Goal: Task Accomplishment & Management: Manage account settings

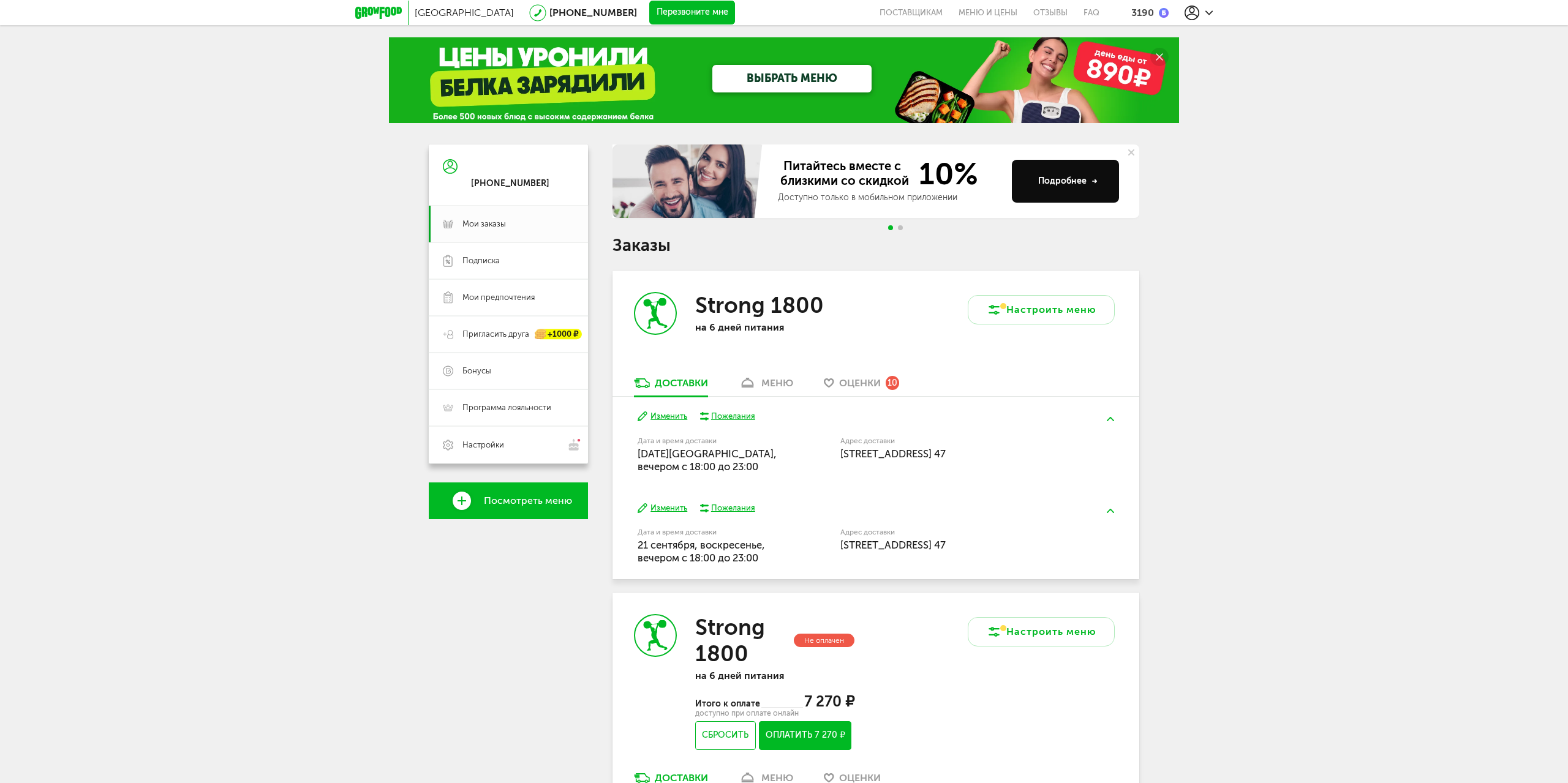
click at [662, 417] on button "Изменить" at bounding box center [662, 417] width 49 height 12
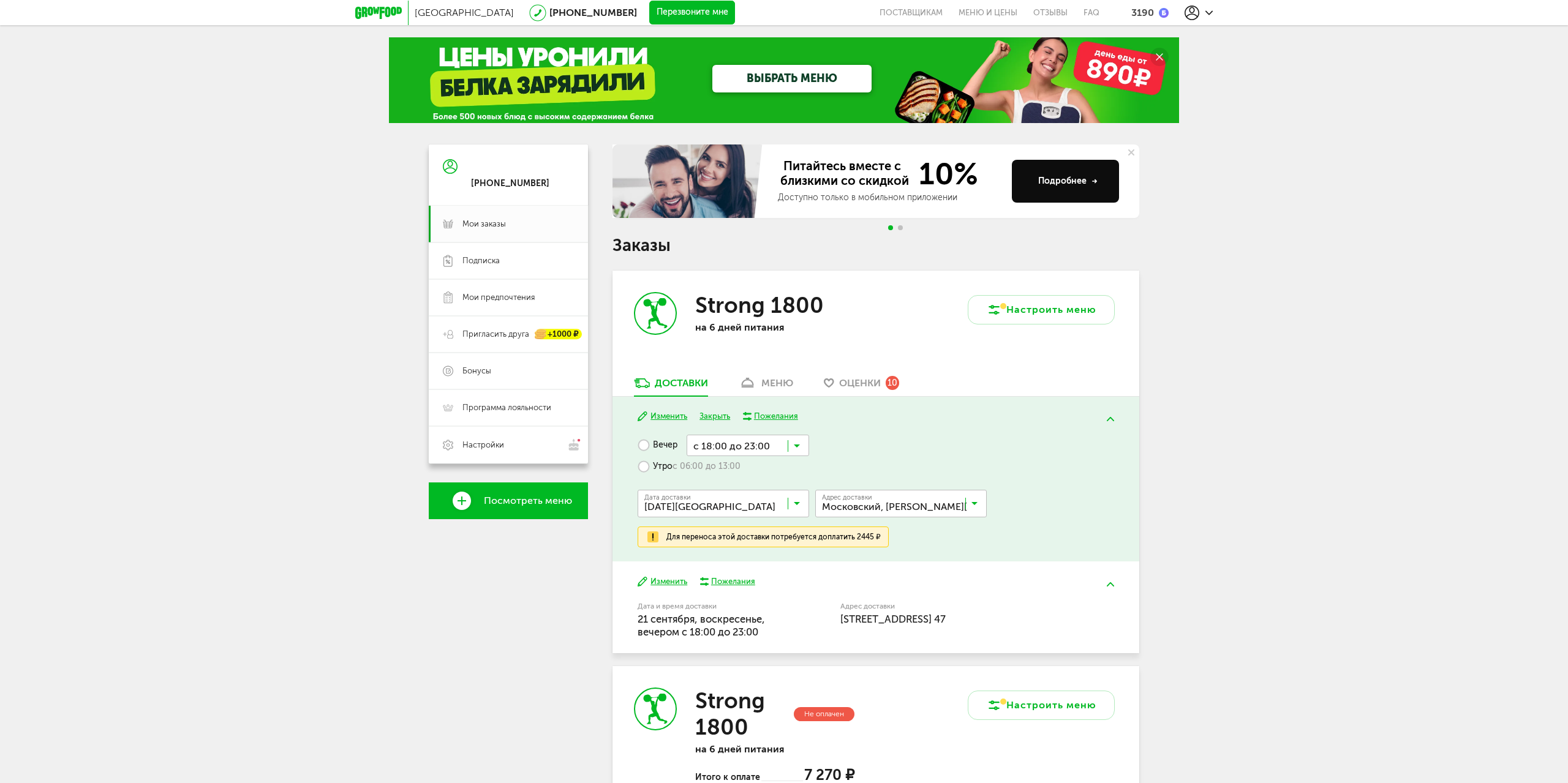
click at [717, 414] on button "Закрыть" at bounding box center [714, 417] width 31 height 12
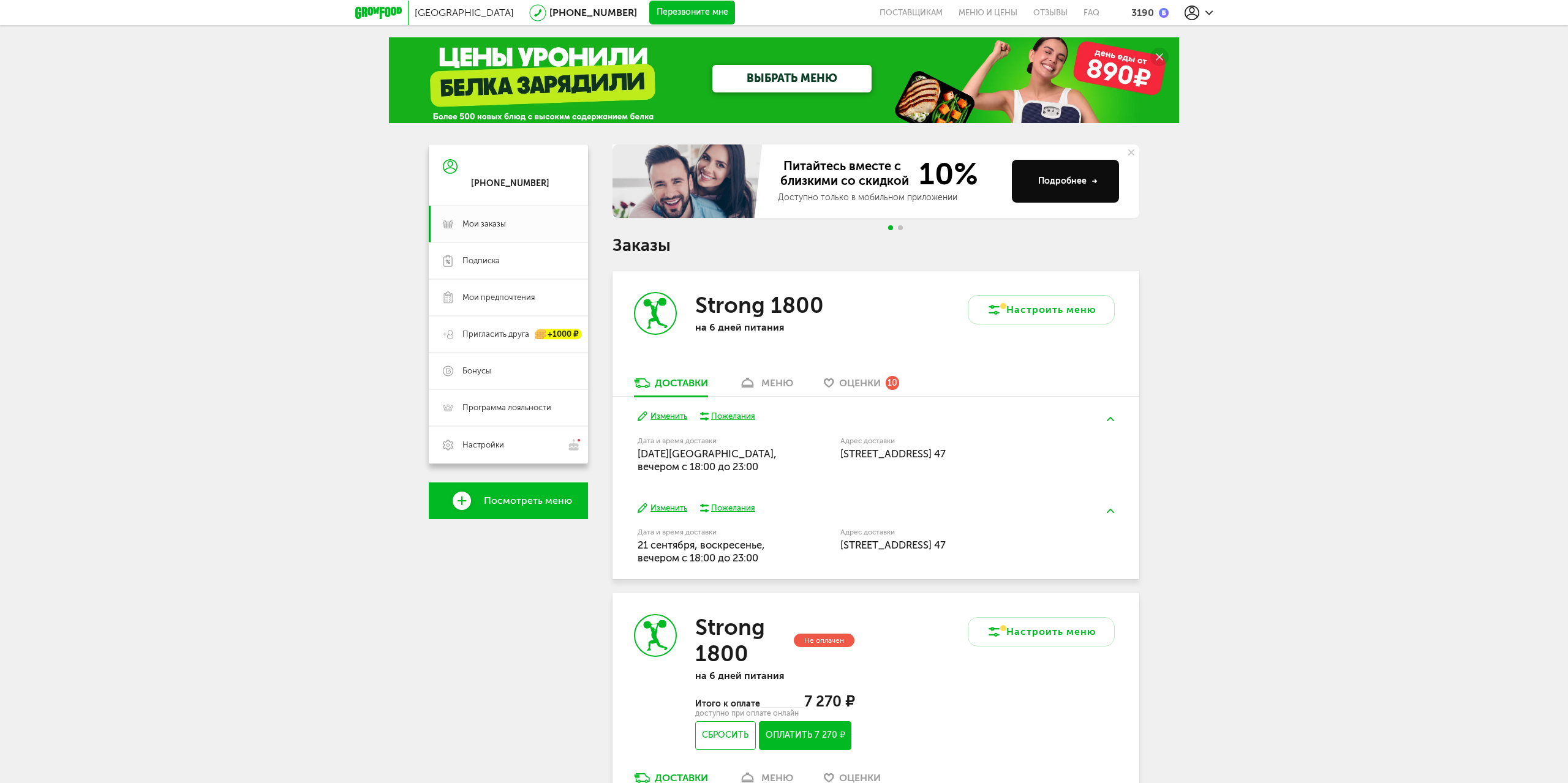
click at [668, 507] on button "Изменить" at bounding box center [662, 509] width 49 height 12
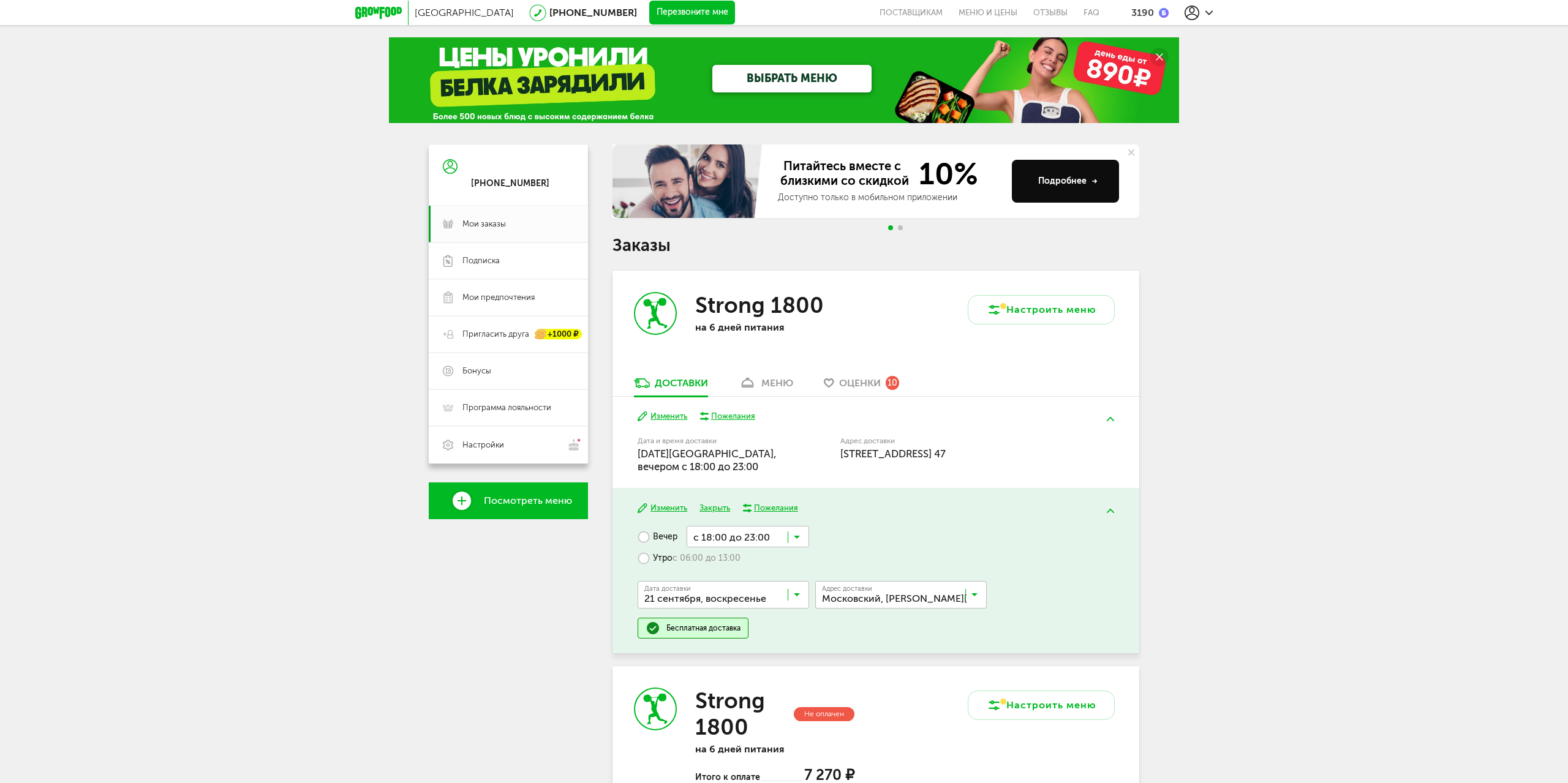
click at [791, 587] on span "21 сентября, воскресенье" at bounding box center [717, 595] width 151 height 25
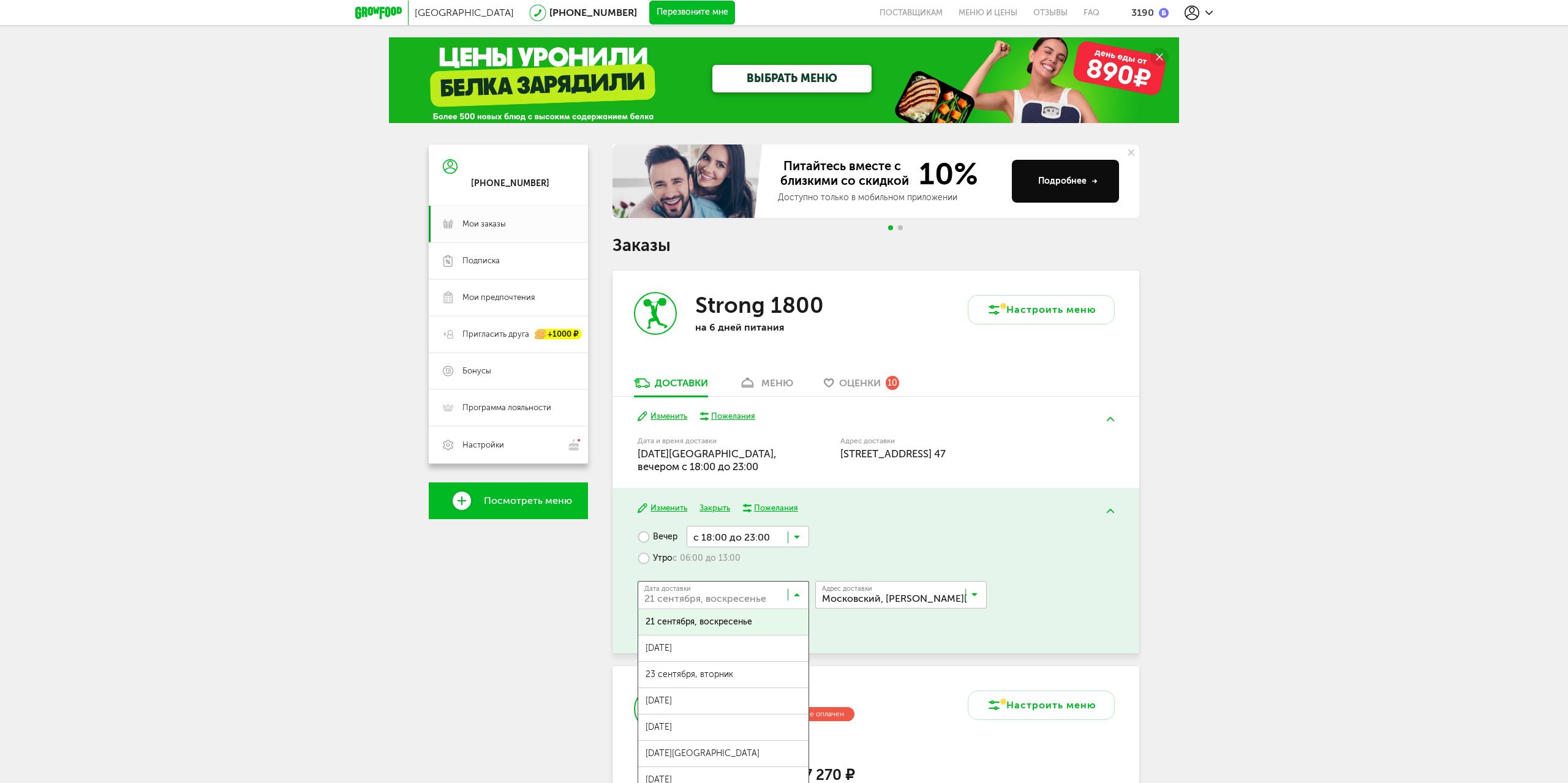
click at [783, 591] on input "Search for option" at bounding box center [726, 597] width 171 height 21
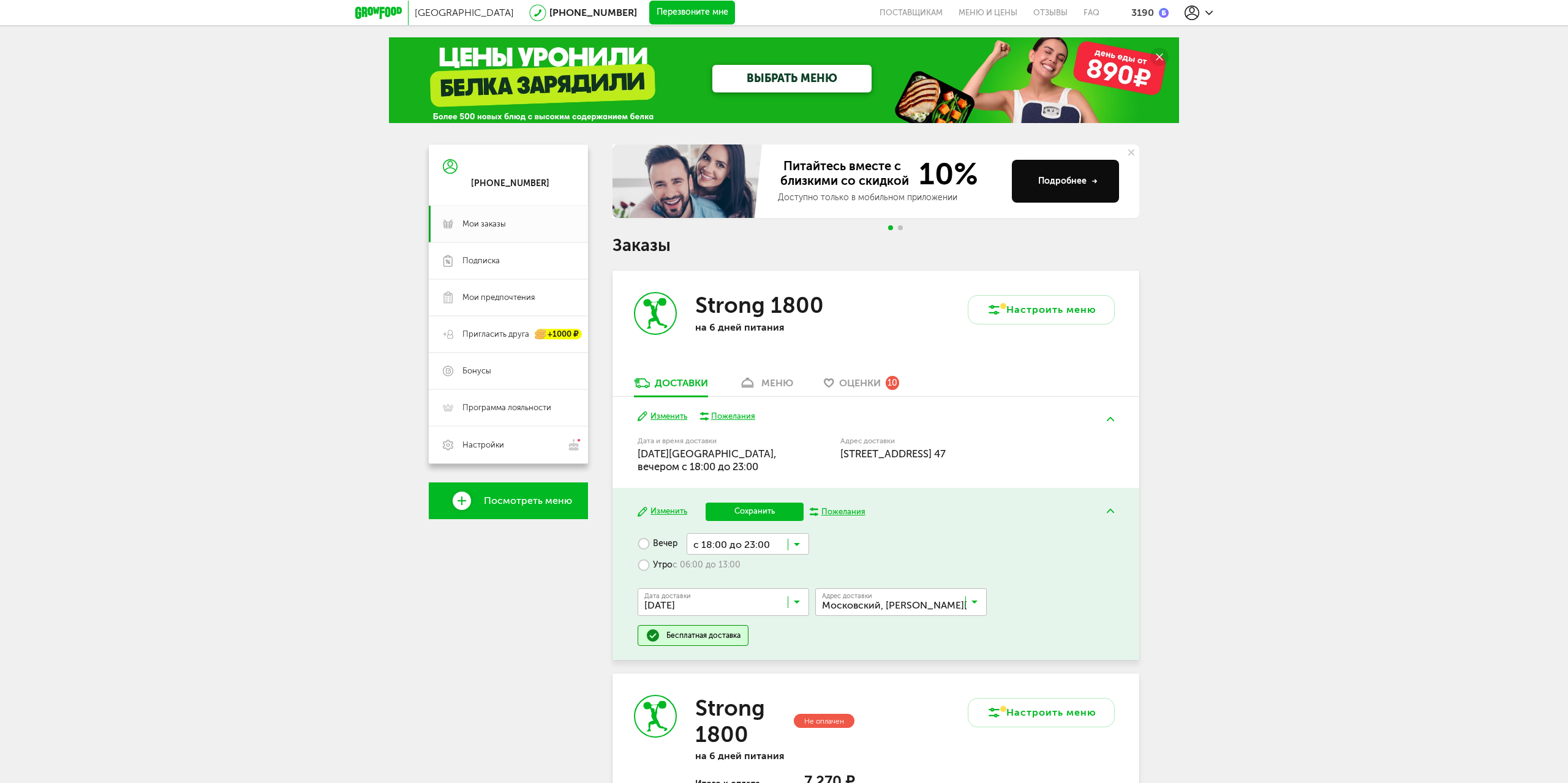
click at [745, 647] on span "[DATE]" at bounding box center [724, 655] width 170 height 26
click at [750, 515] on button "Сохранить" at bounding box center [754, 512] width 98 height 19
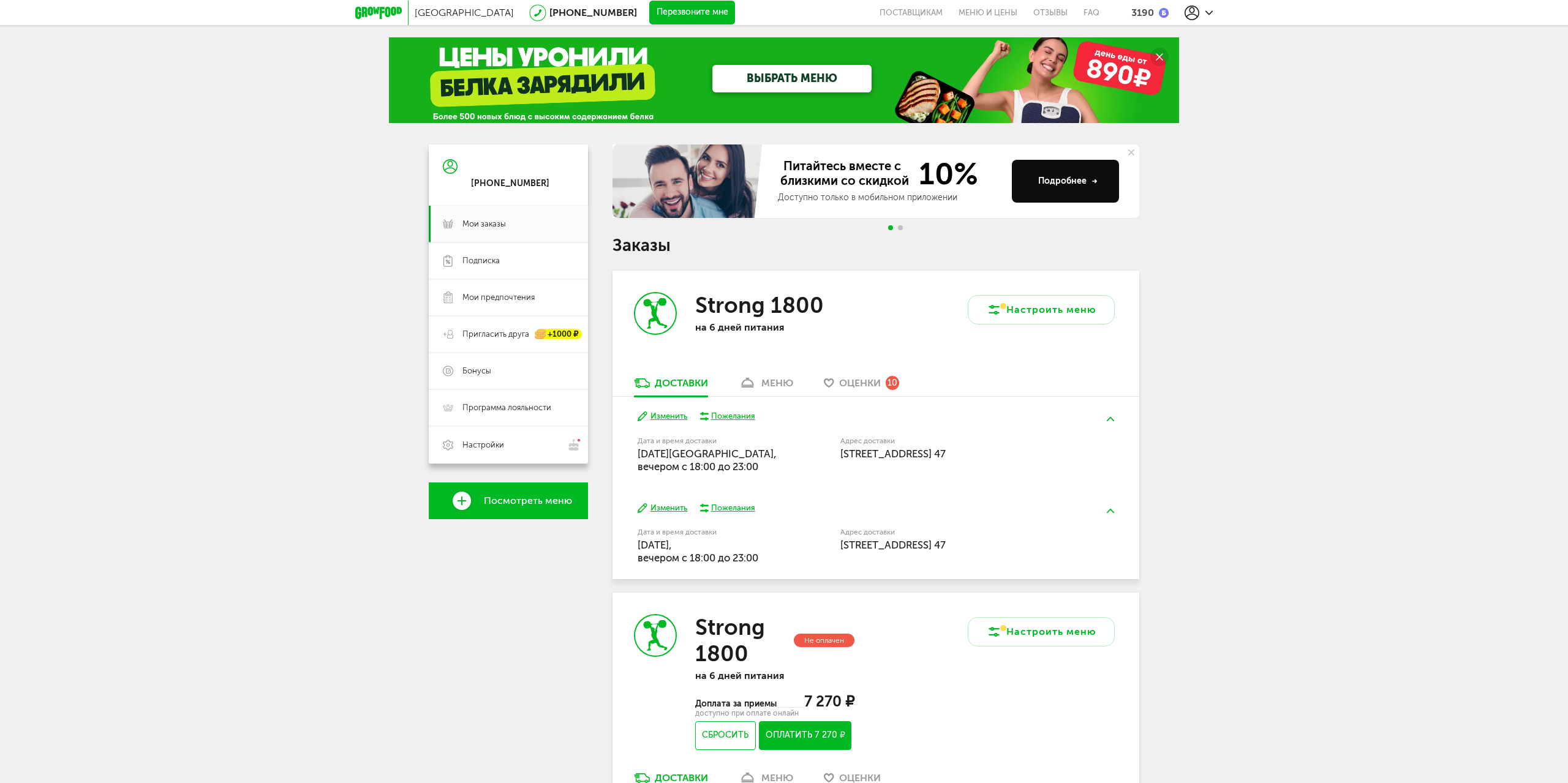
click at [778, 384] on div "меню" at bounding box center [777, 383] width 32 height 12
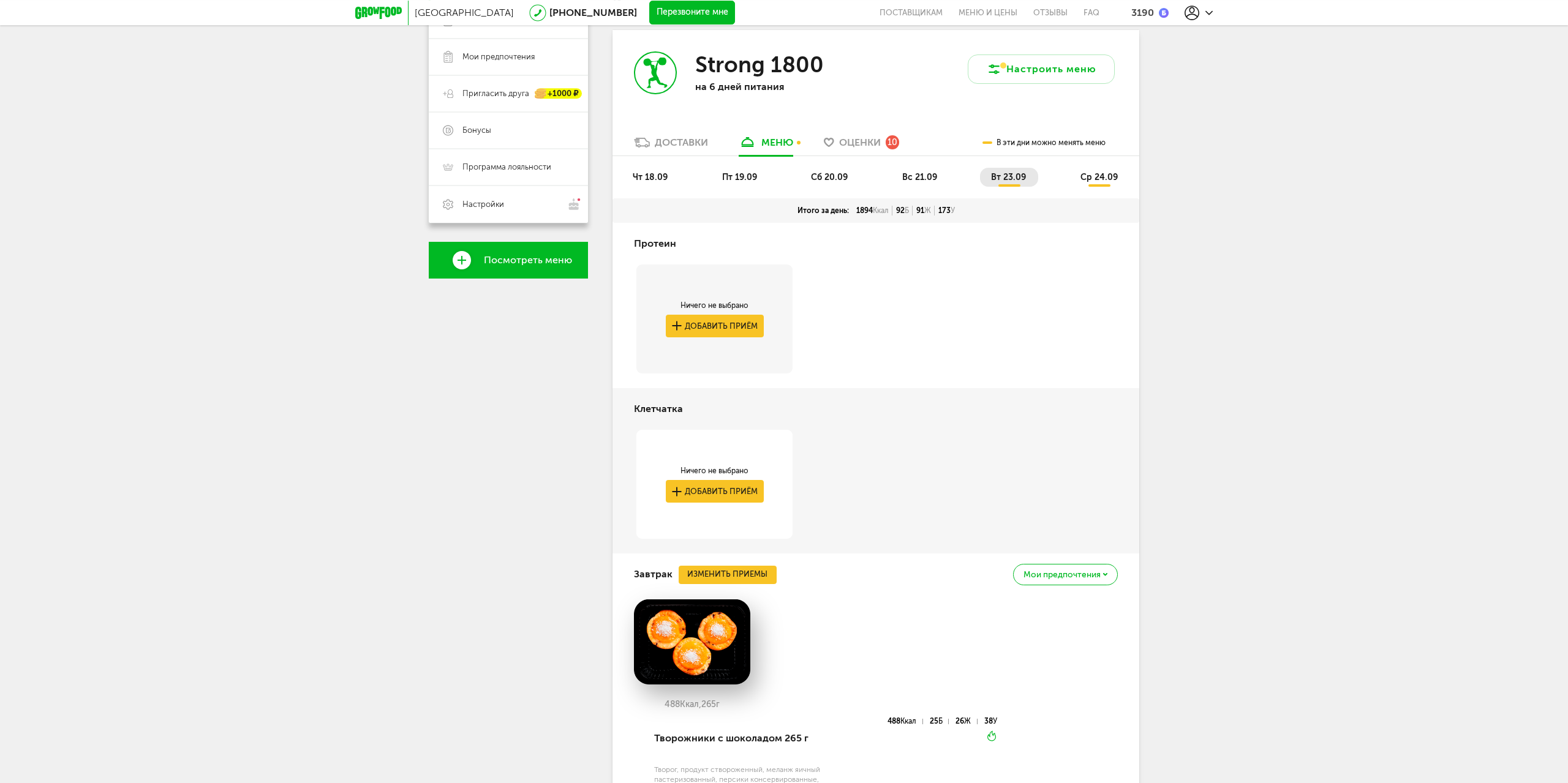
scroll to position [52, 0]
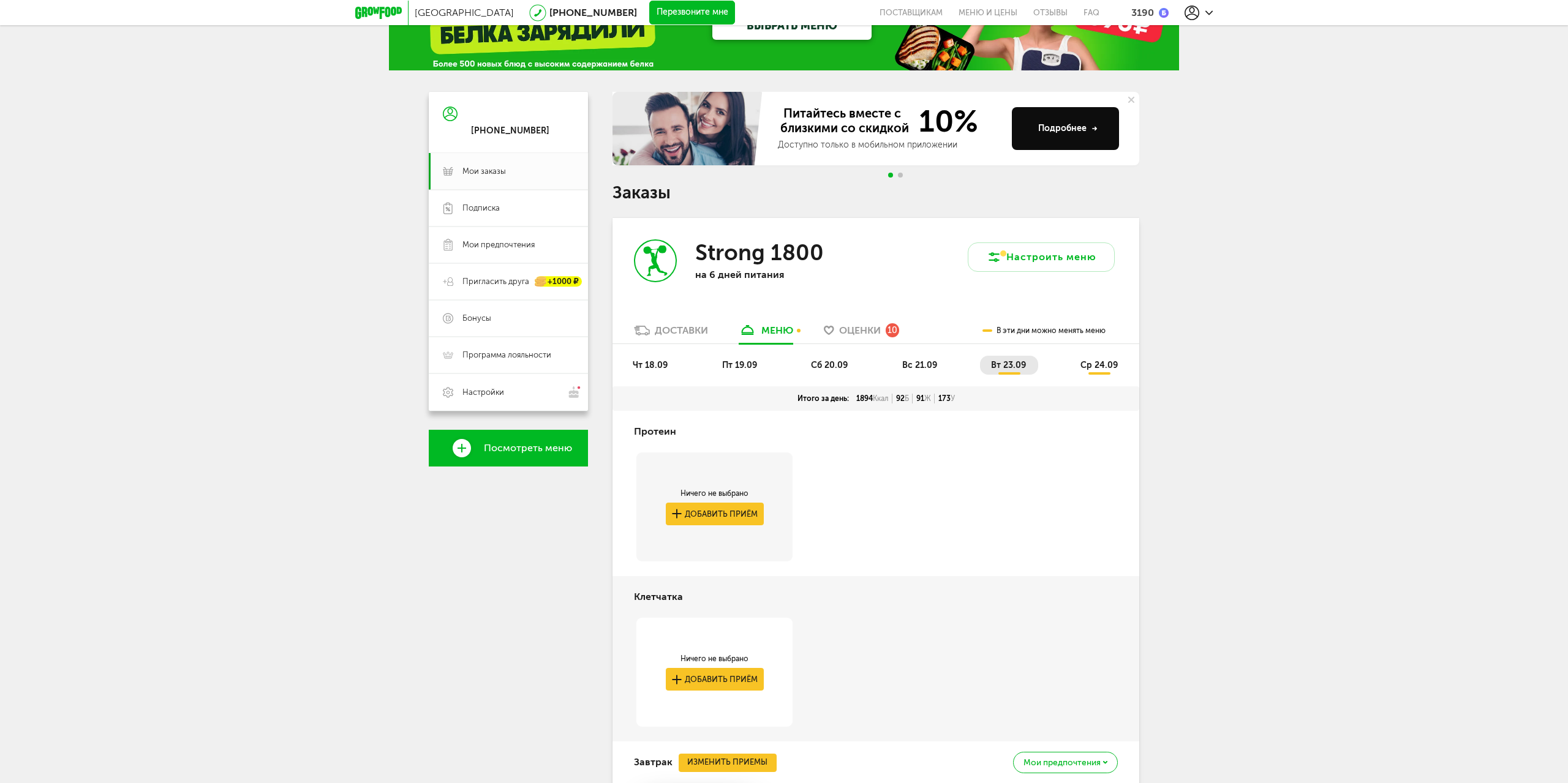
click at [1109, 353] on div "чт 18.09 пт 19.09 сб 20.09 вс 21.09 вт 23.09 ср 24.09" at bounding box center [876, 365] width 527 height 43
click at [1109, 360] on span "ср 24.09" at bounding box center [1099, 365] width 38 height 11
click at [668, 334] on div "Доставки" at bounding box center [681, 331] width 53 height 12
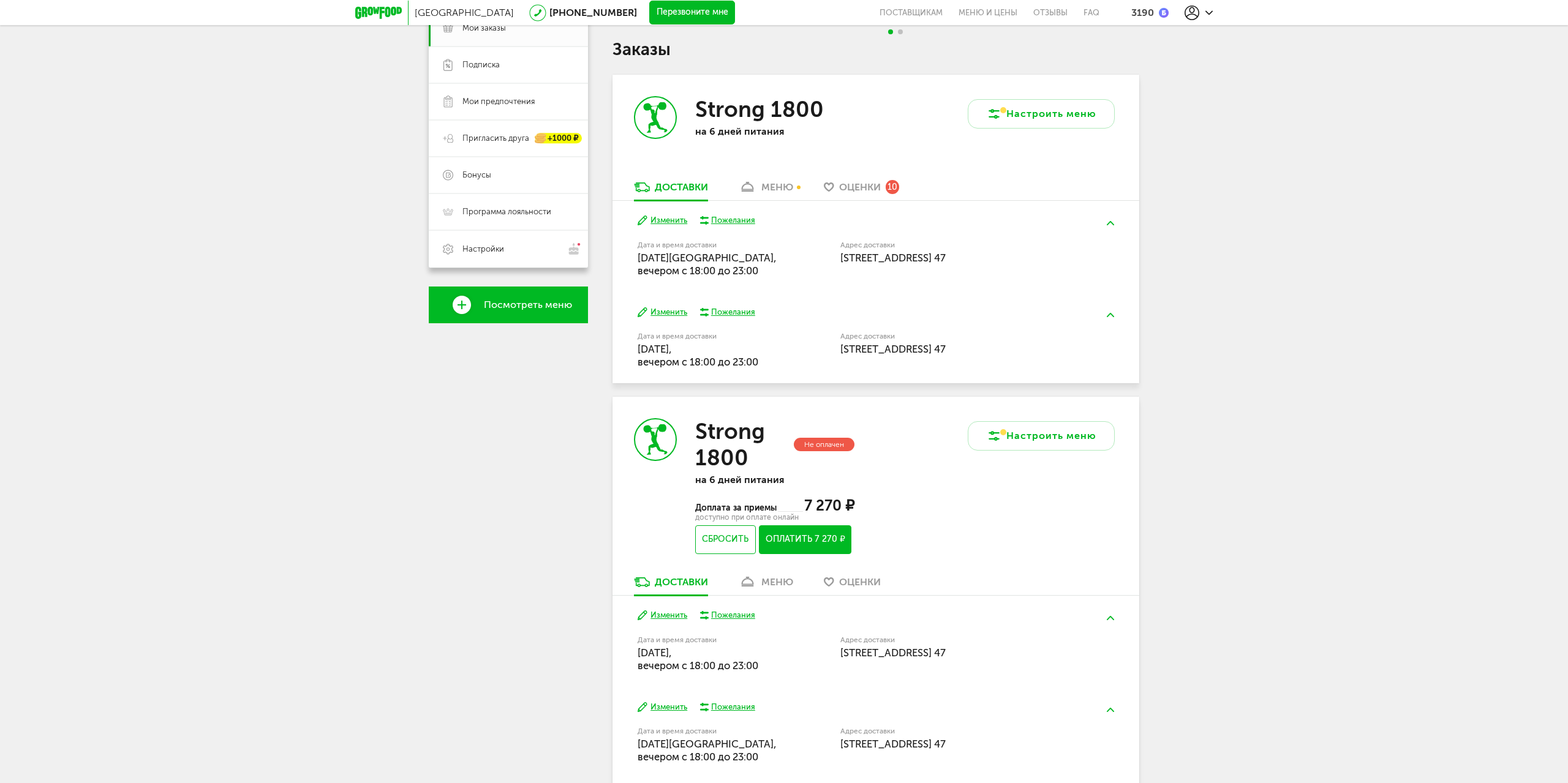
scroll to position [345, 0]
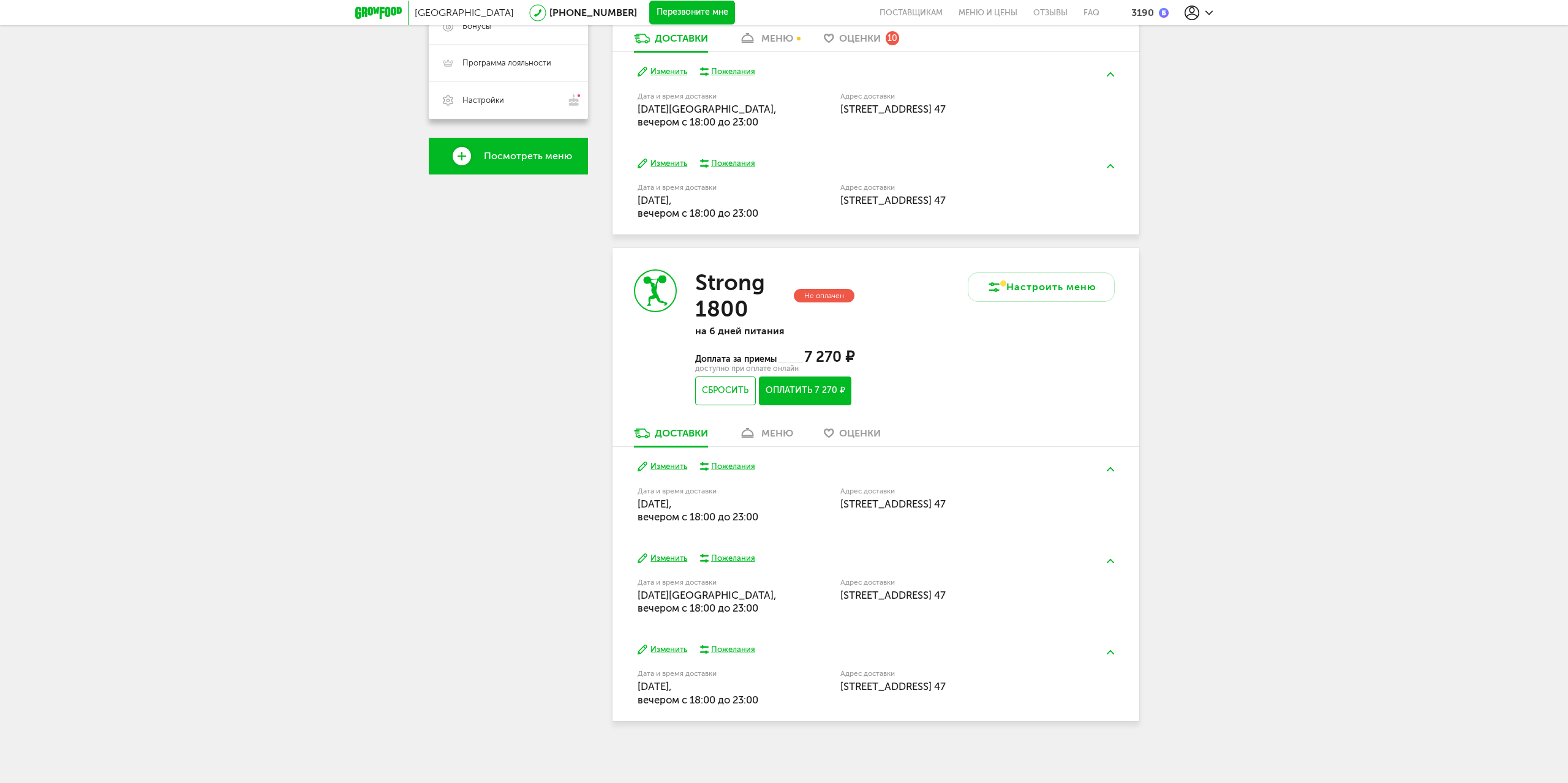
click at [766, 440] on link "меню" at bounding box center [765, 437] width 66 height 20
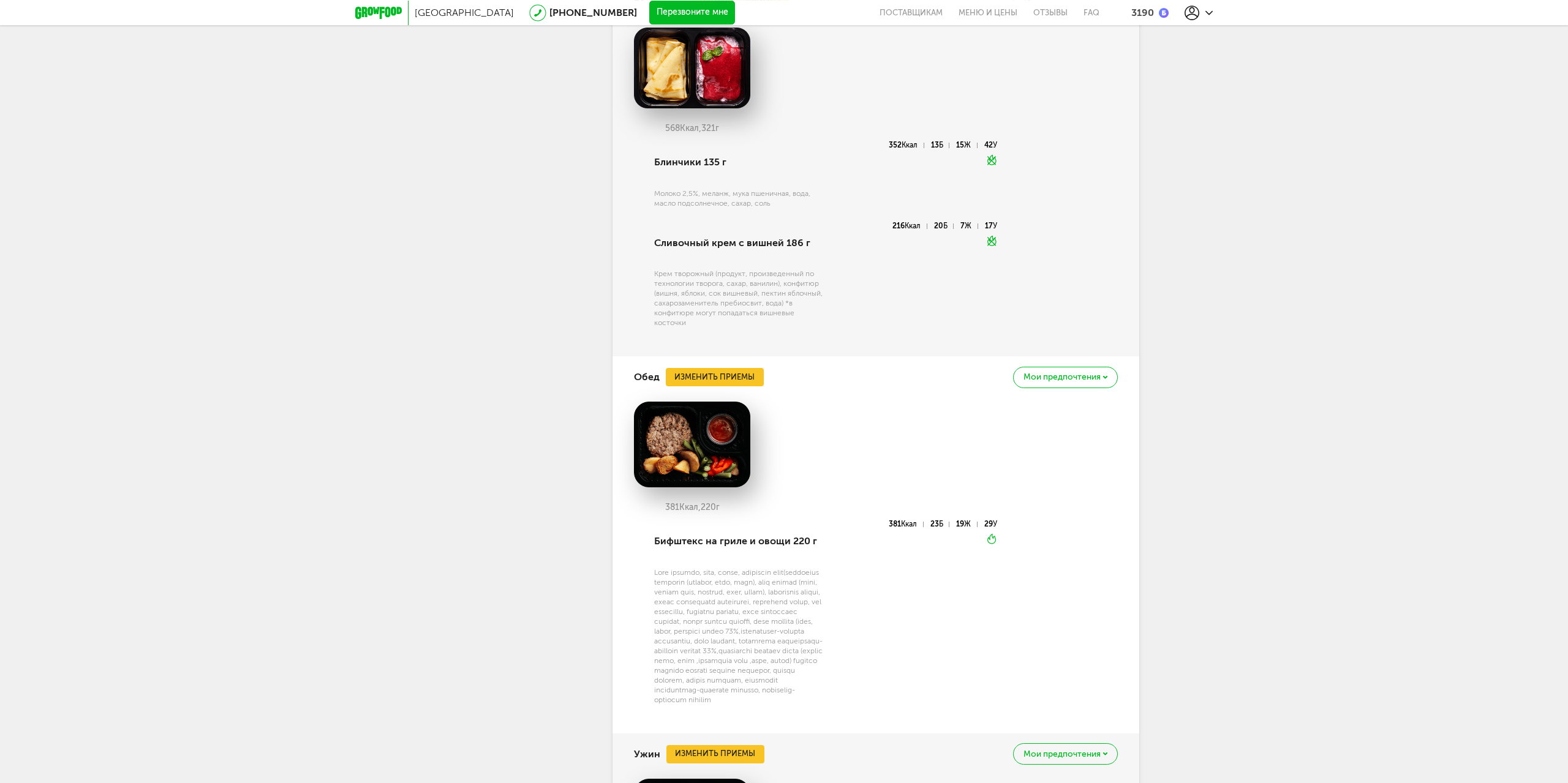
scroll to position [1749, 0]
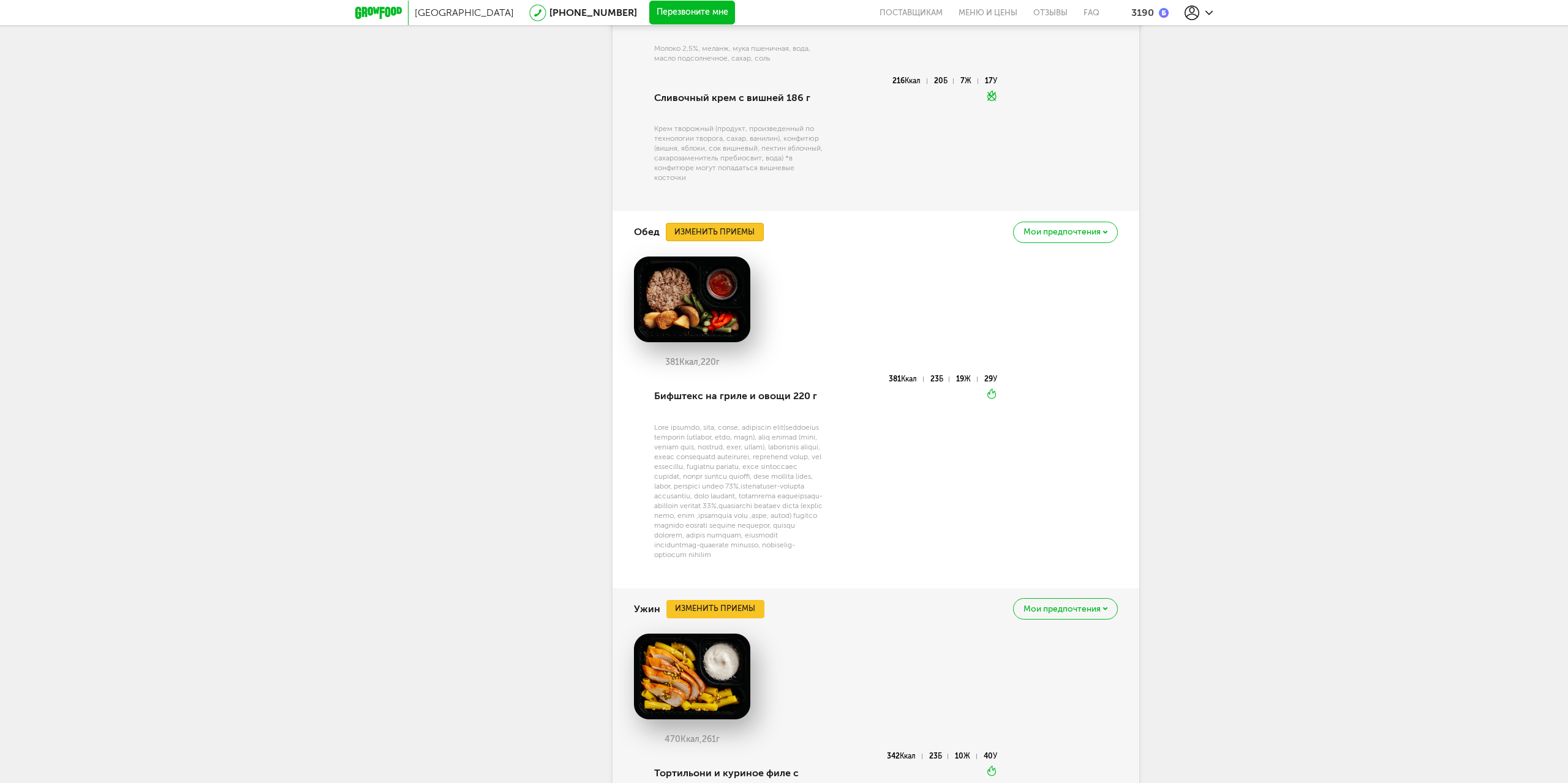
click at [714, 234] on button "Изменить приемы" at bounding box center [714, 232] width 98 height 19
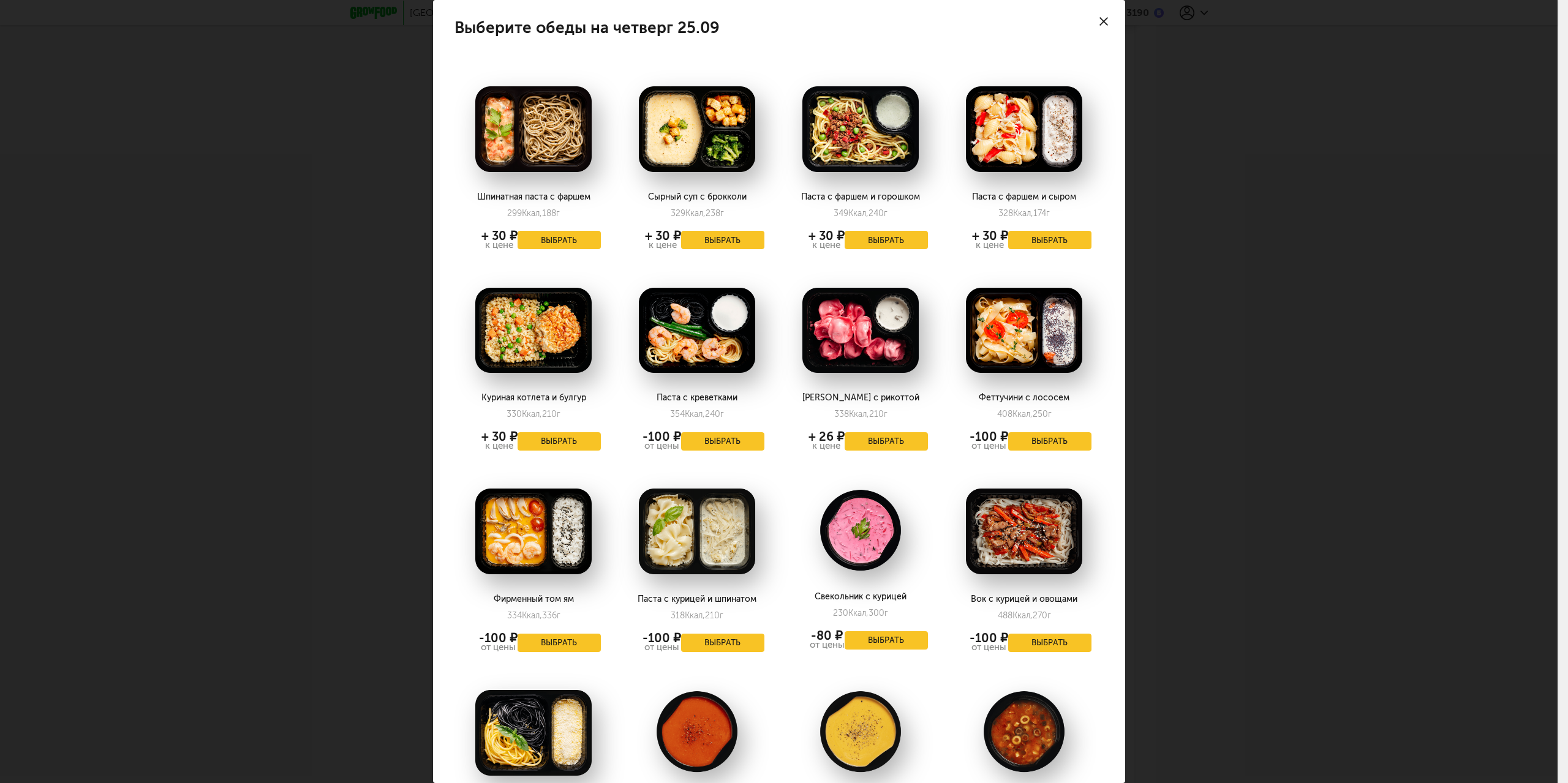
click at [1269, 272] on div "Выберите обеды на [DATE] 25.09 Шпинатная паста с фаршем 299 Ккал, 188 г + 30 ₽ …" at bounding box center [778, 391] width 1557 height 783
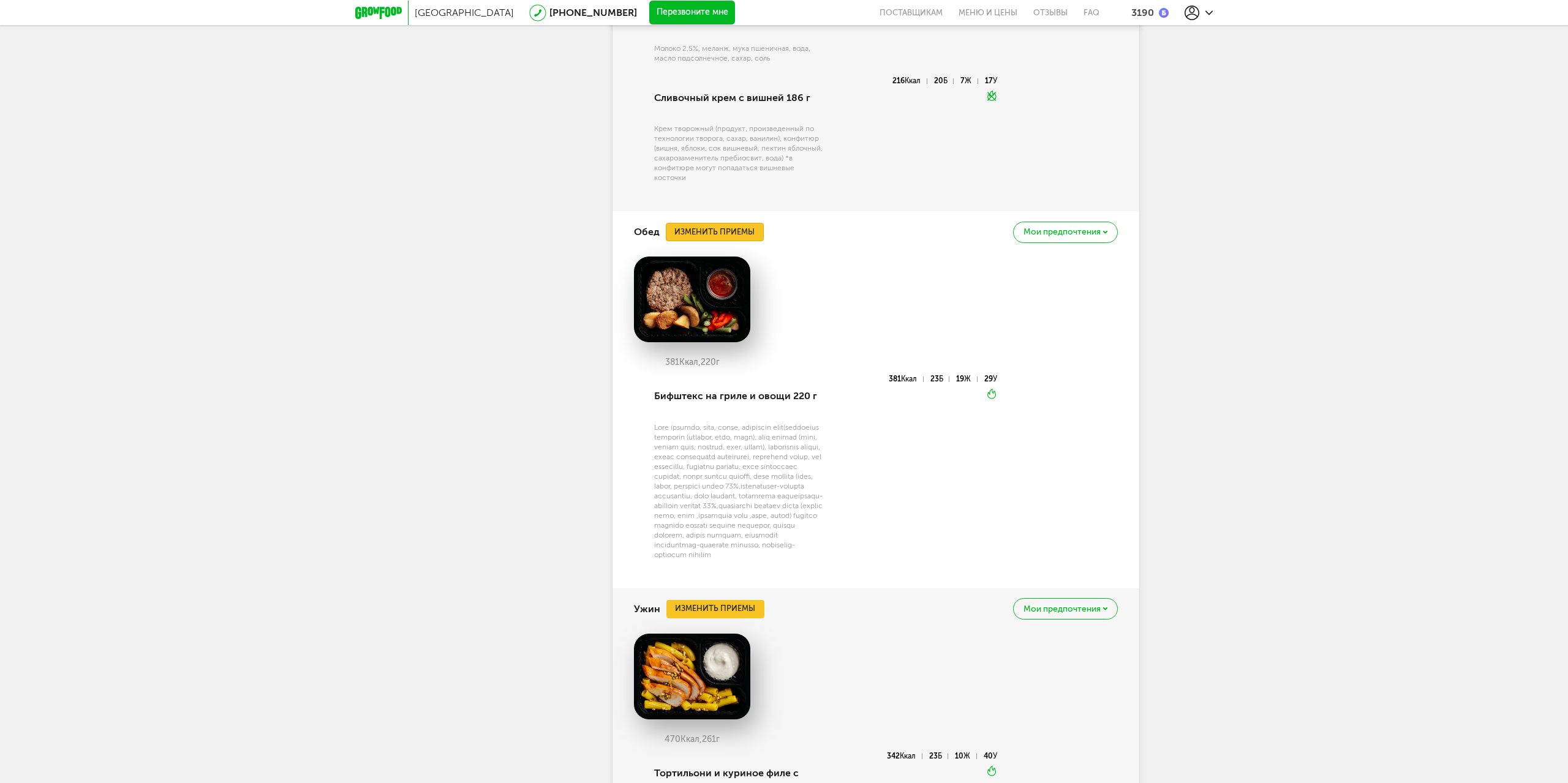
click at [716, 225] on button "Изменить приемы" at bounding box center [714, 232] width 98 height 19
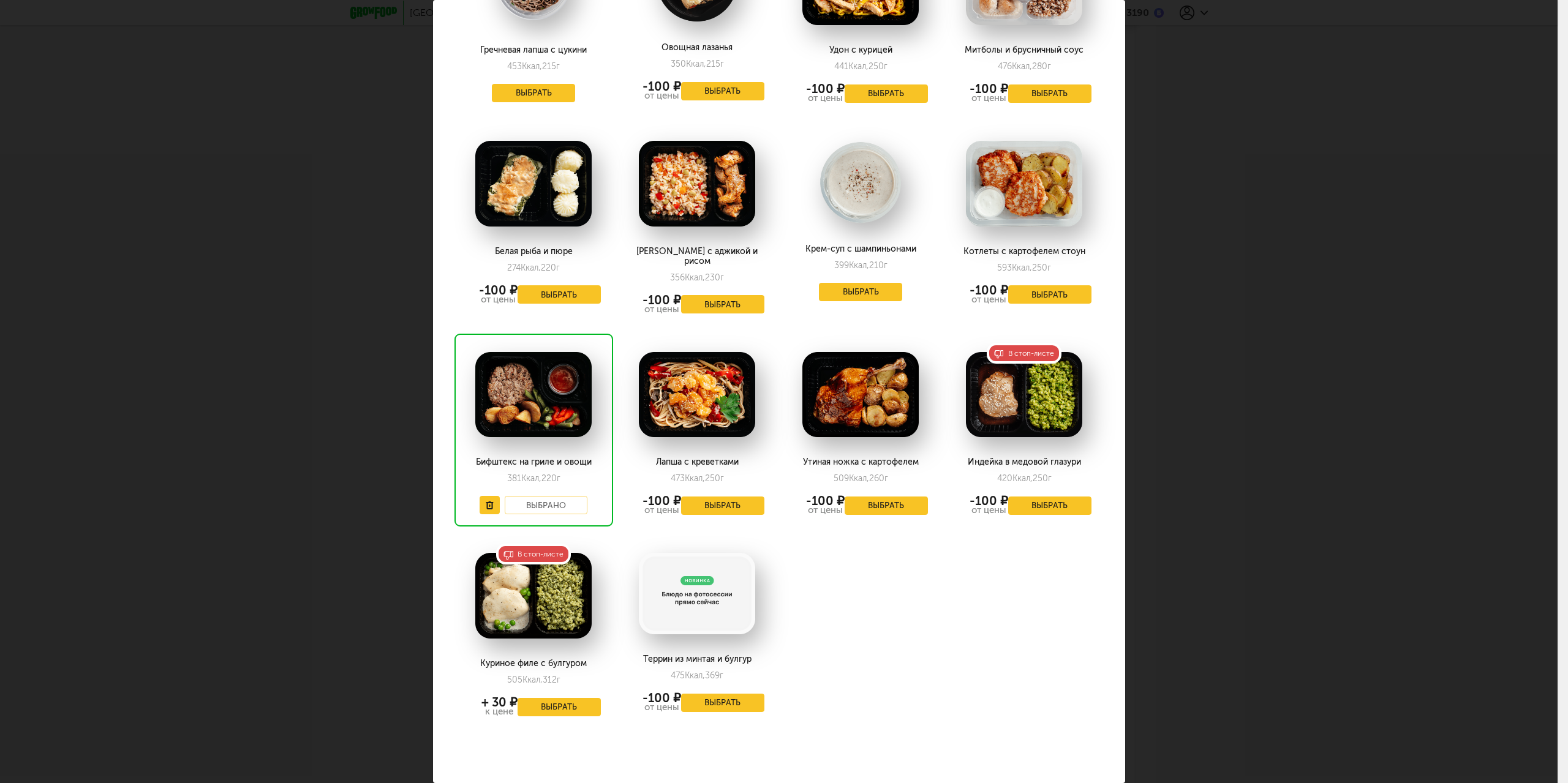
scroll to position [1155, 0]
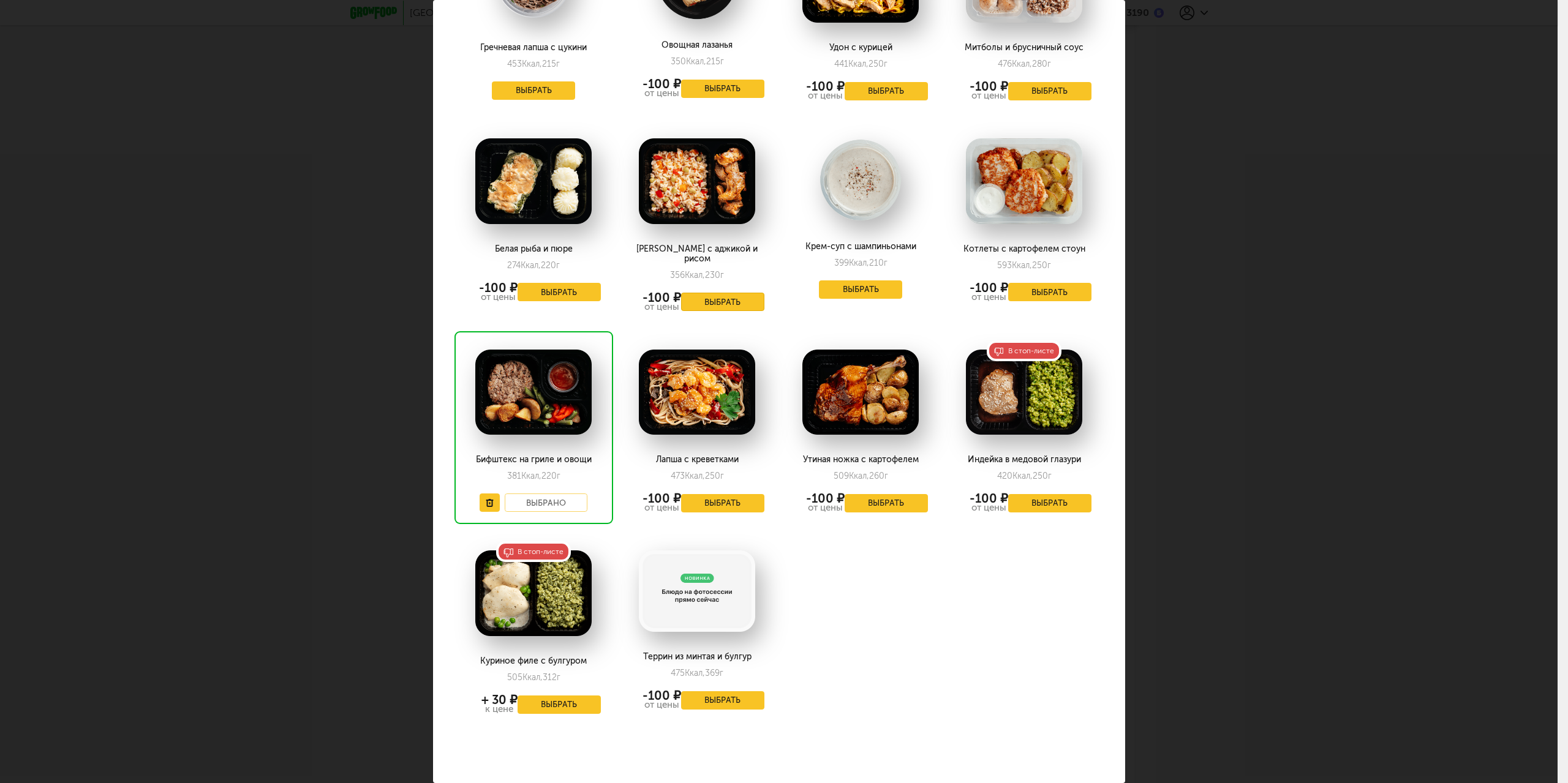
click at [725, 293] on button "Выбрать" at bounding box center [723, 302] width 83 height 19
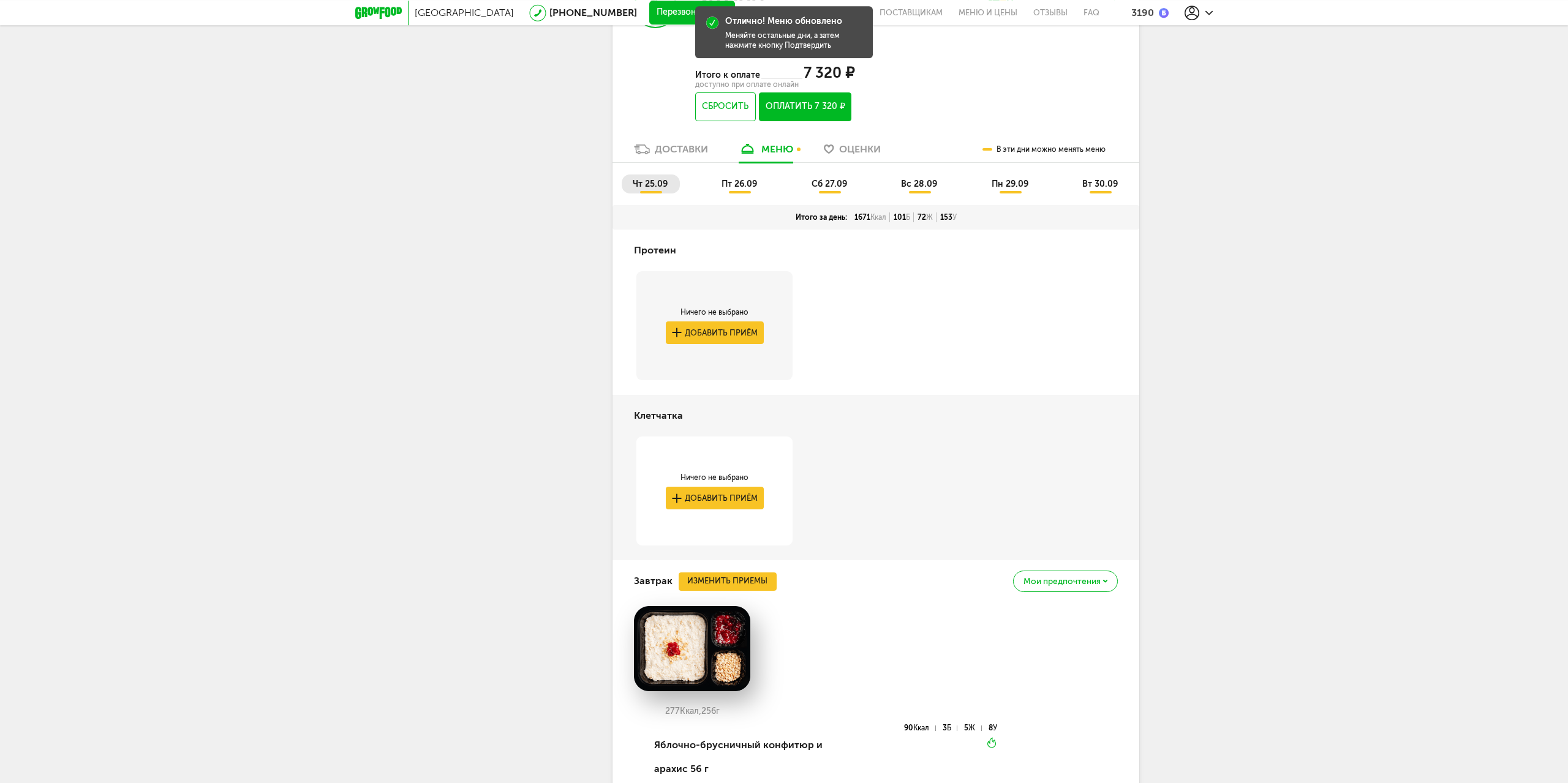
scroll to position [625, 0]
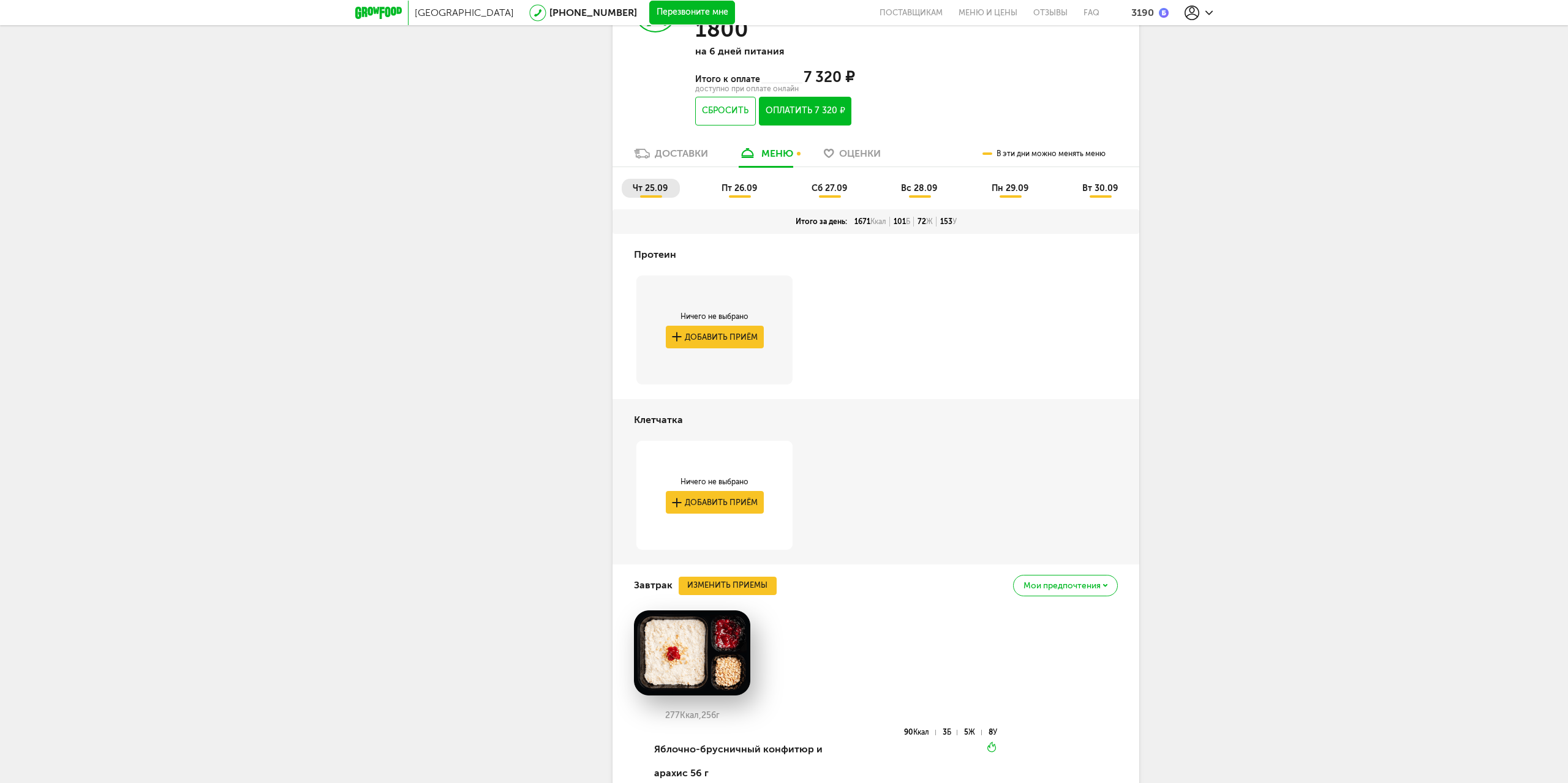
click at [753, 191] on span "пт 26.09" at bounding box center [739, 188] width 36 height 11
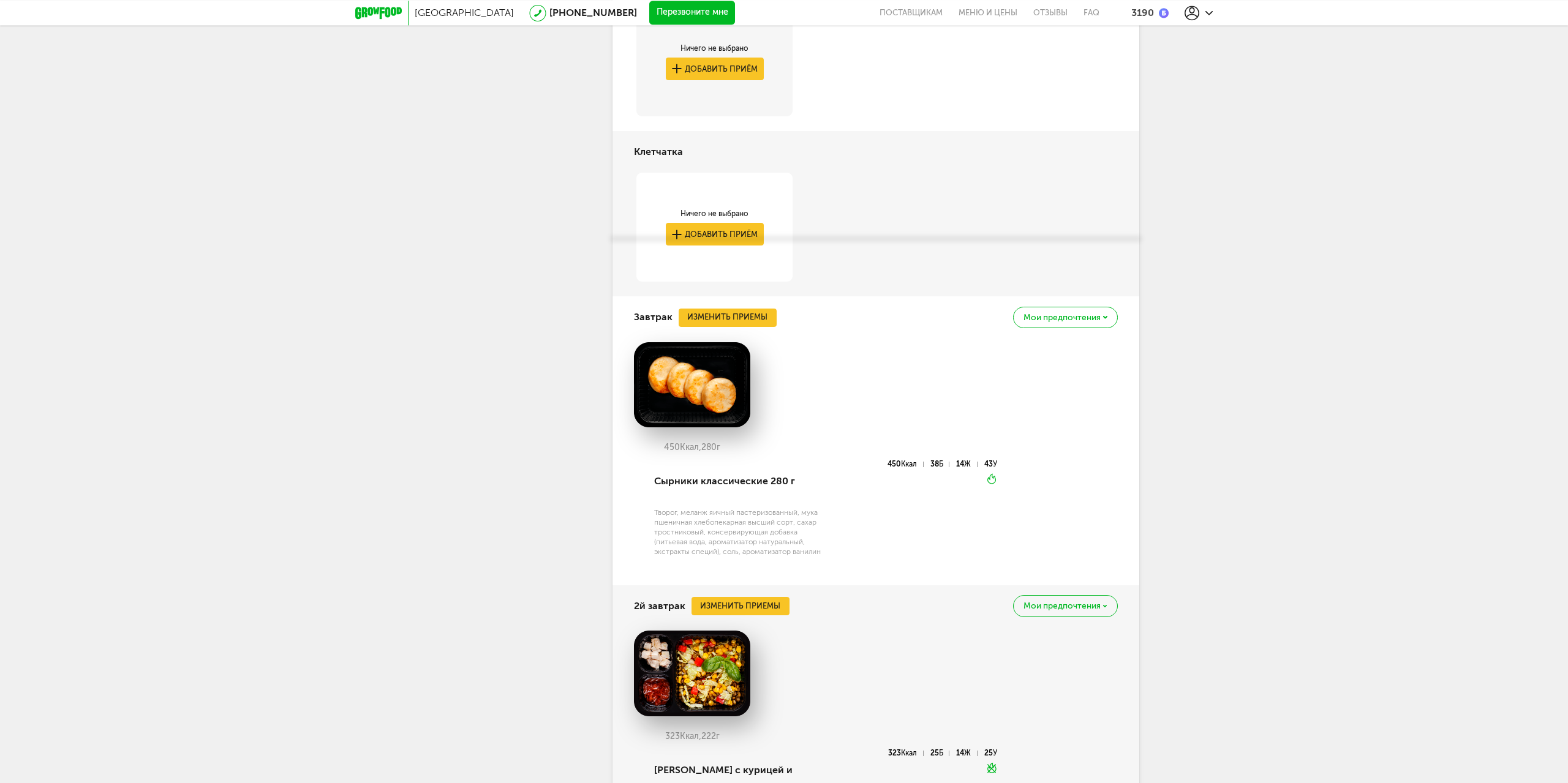
scroll to position [749, 0]
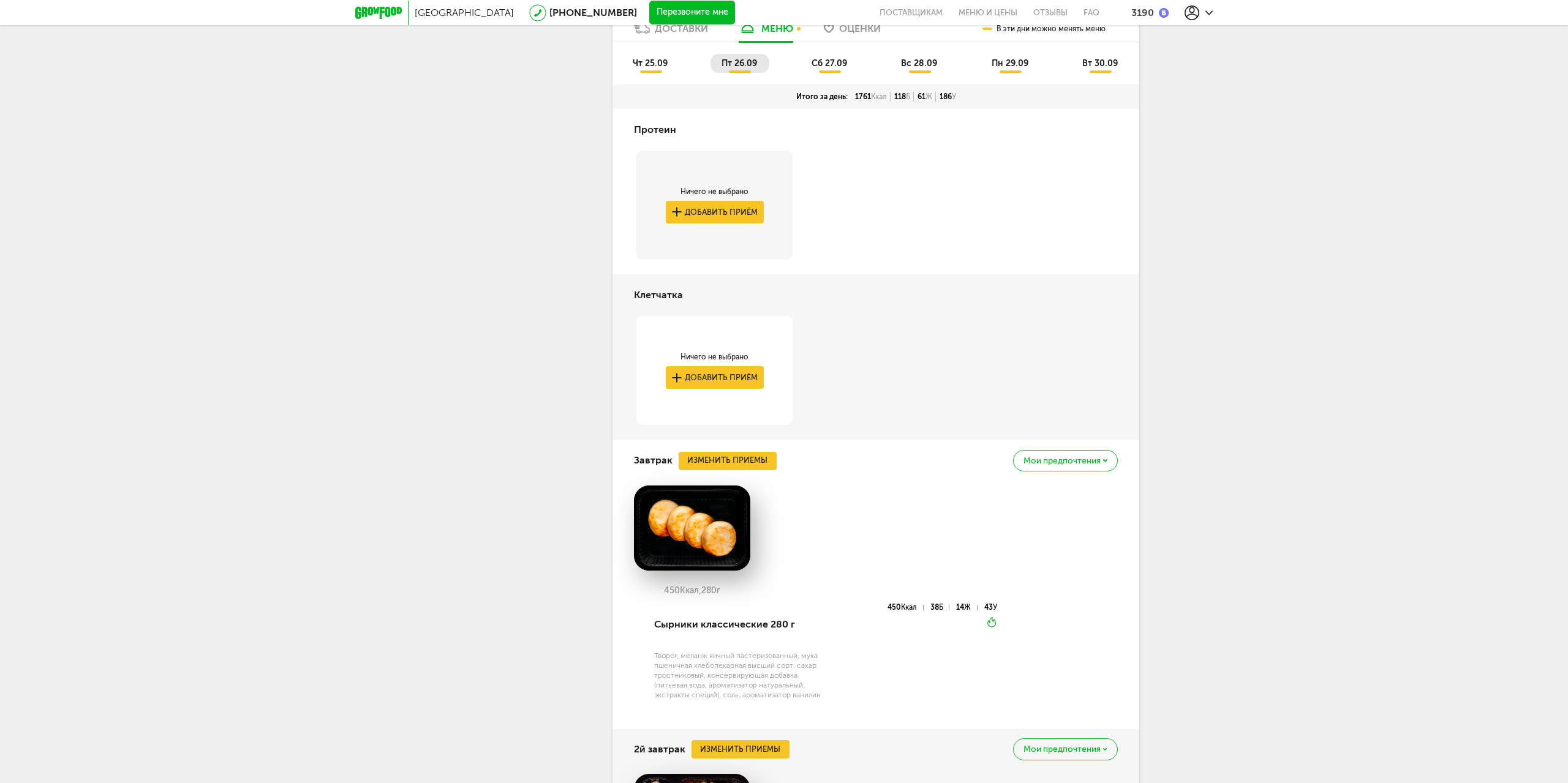
click at [824, 68] on span "сб 27.09" at bounding box center [830, 63] width 36 height 11
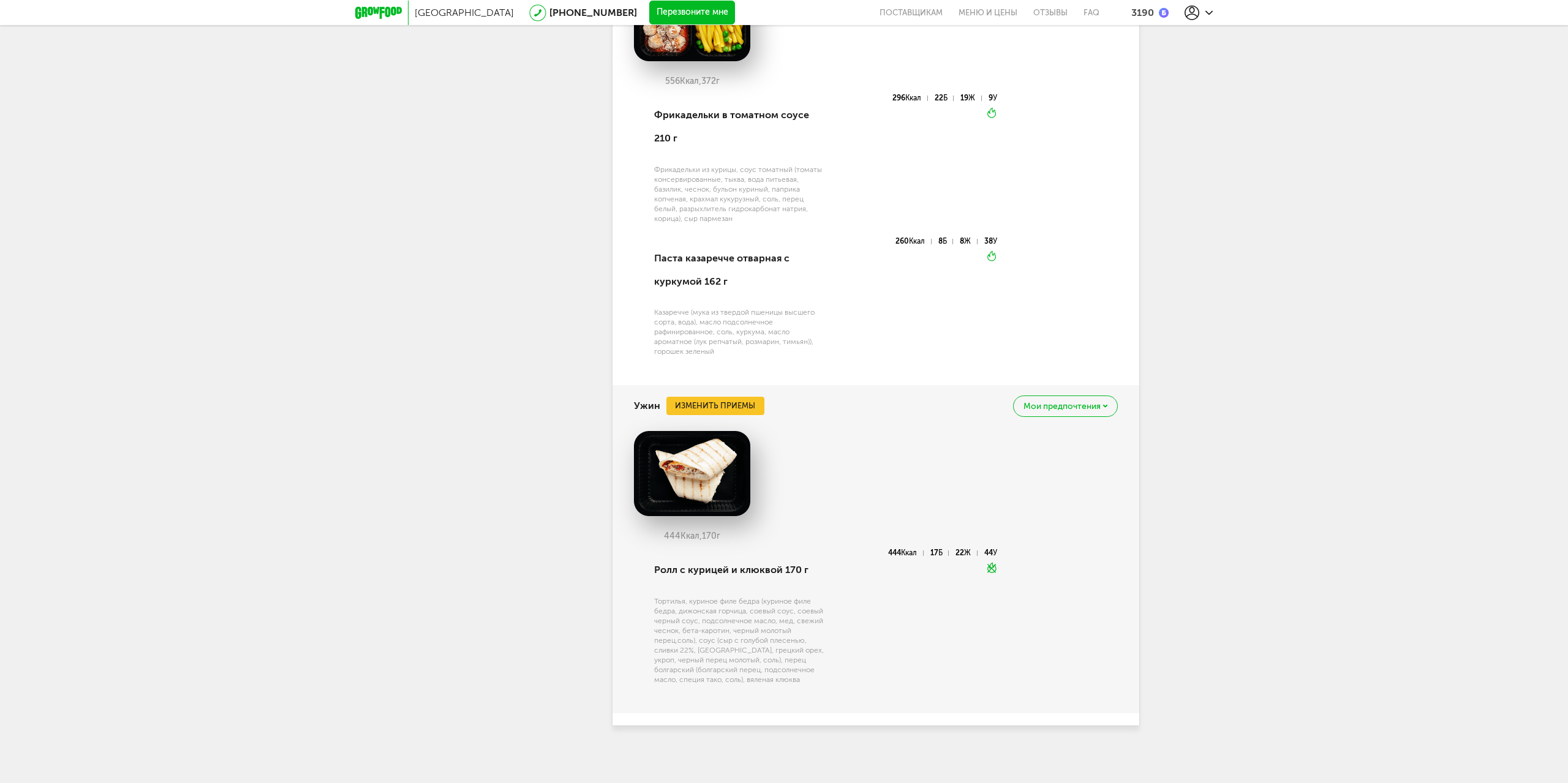
scroll to position [1961, 0]
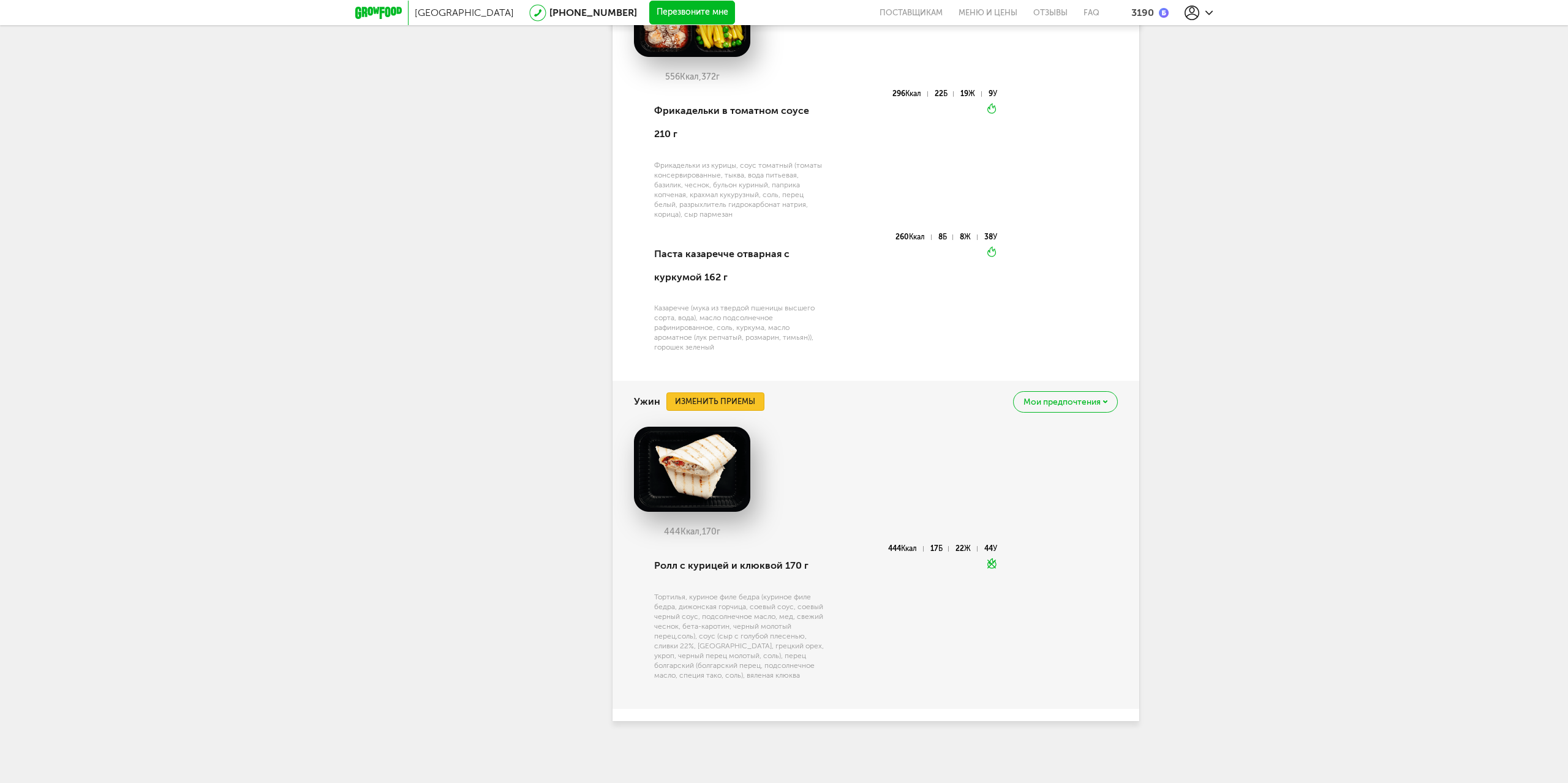
click at [730, 404] on button "Изменить приемы" at bounding box center [715, 401] width 98 height 19
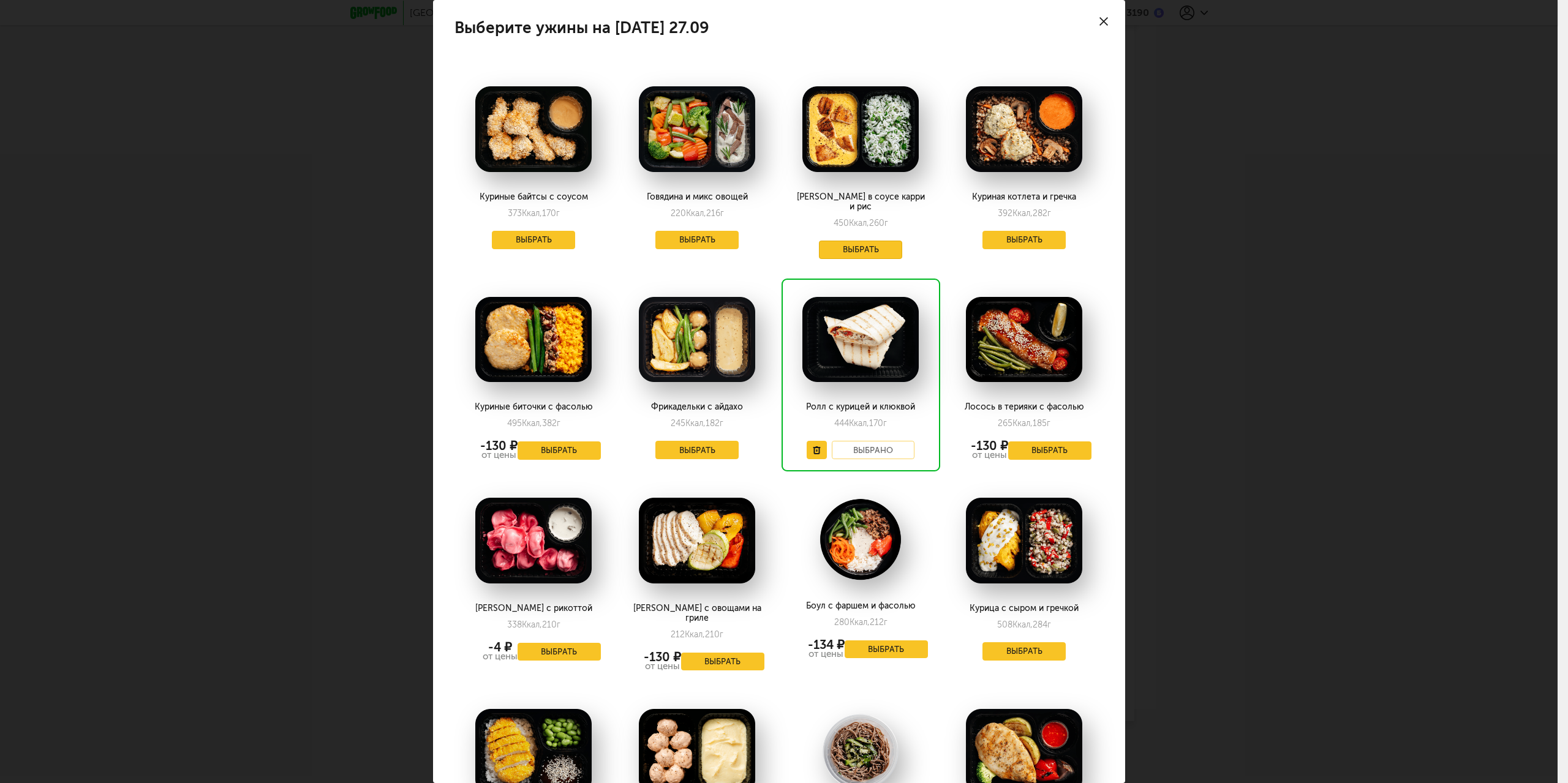
click at [847, 241] on button "Выбрать" at bounding box center [860, 249] width 83 height 19
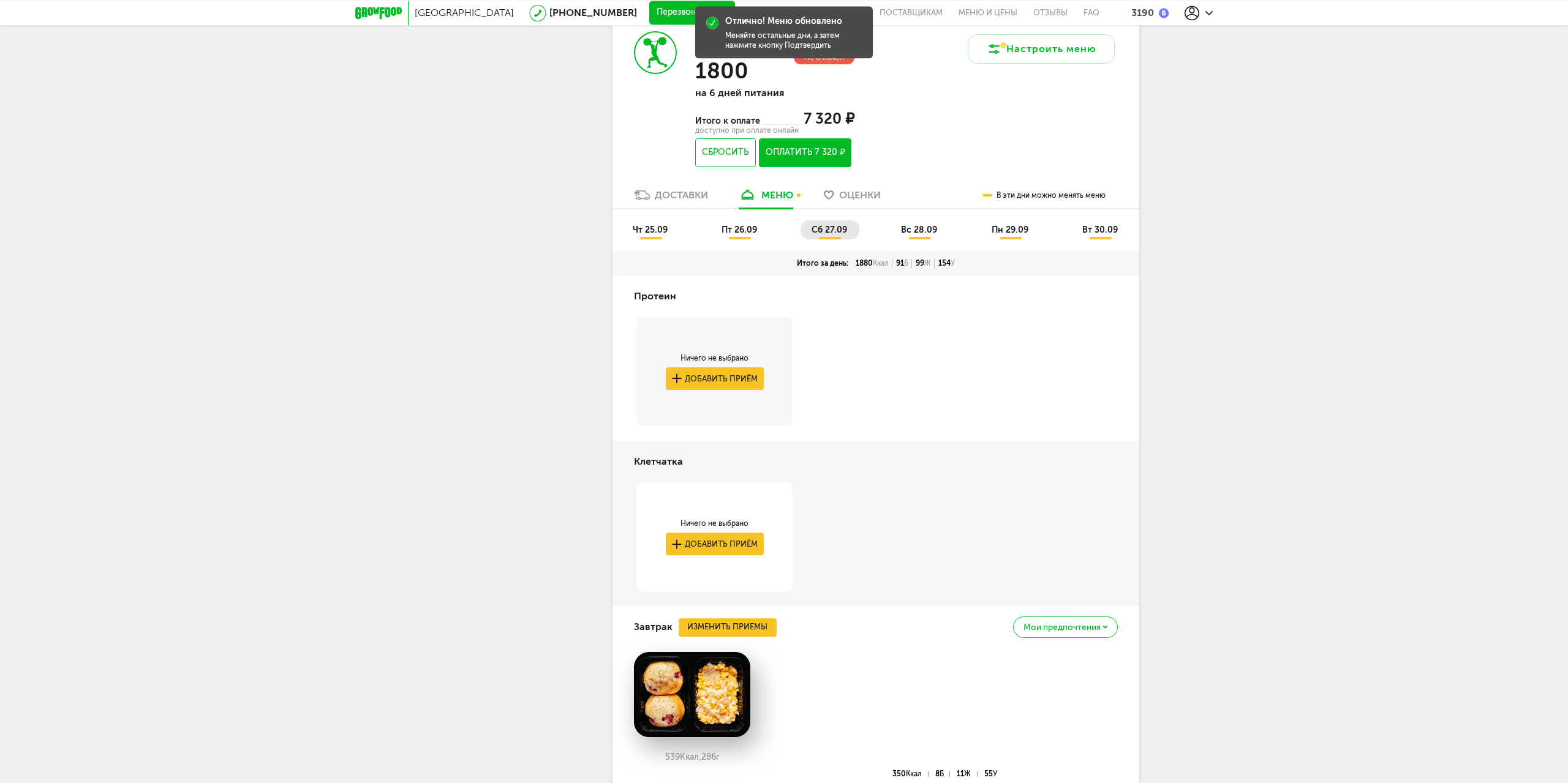
scroll to position [580, 0]
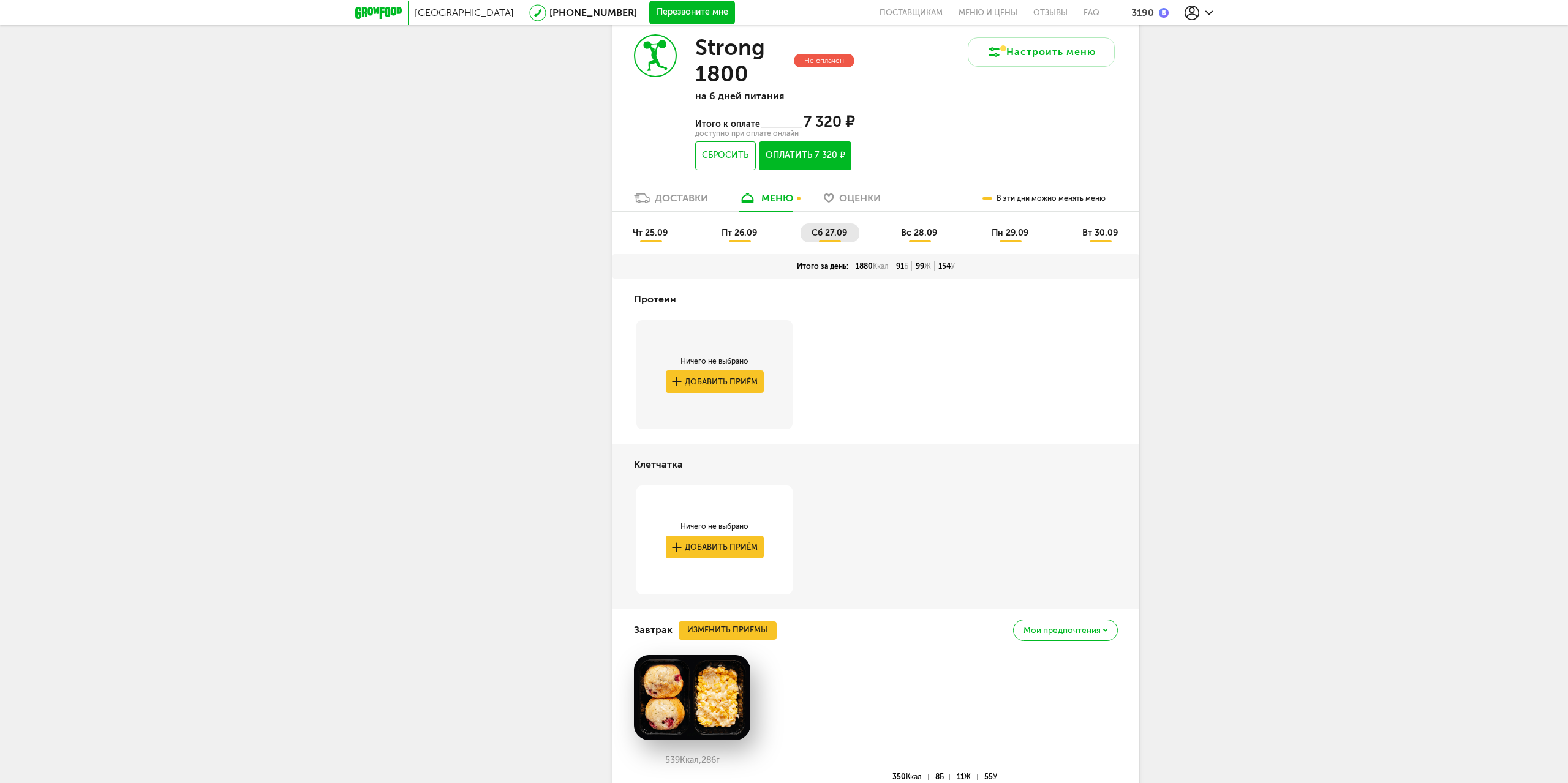
click at [922, 232] on span "вс 28.09" at bounding box center [919, 233] width 36 height 11
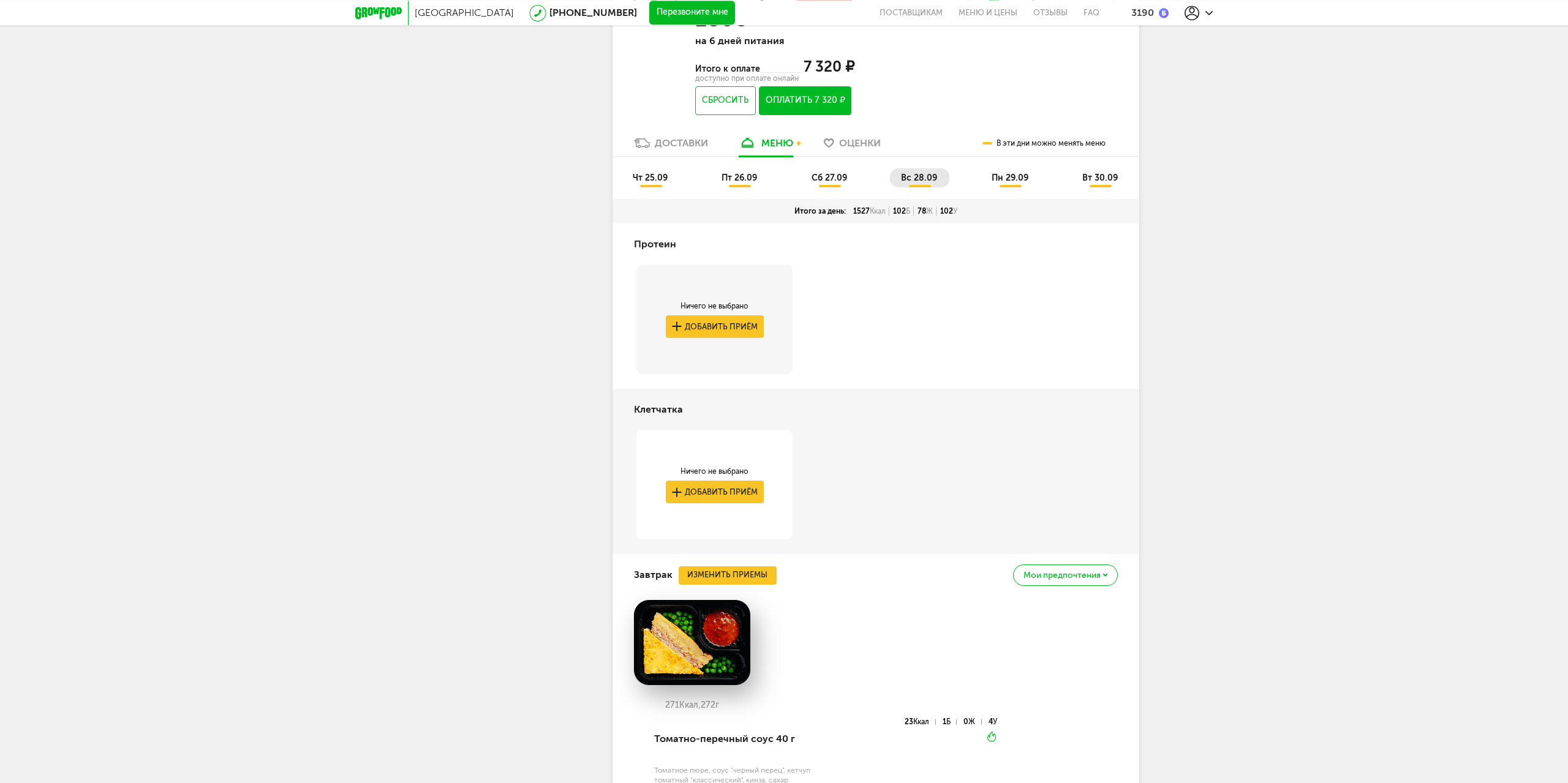
scroll to position [830, 0]
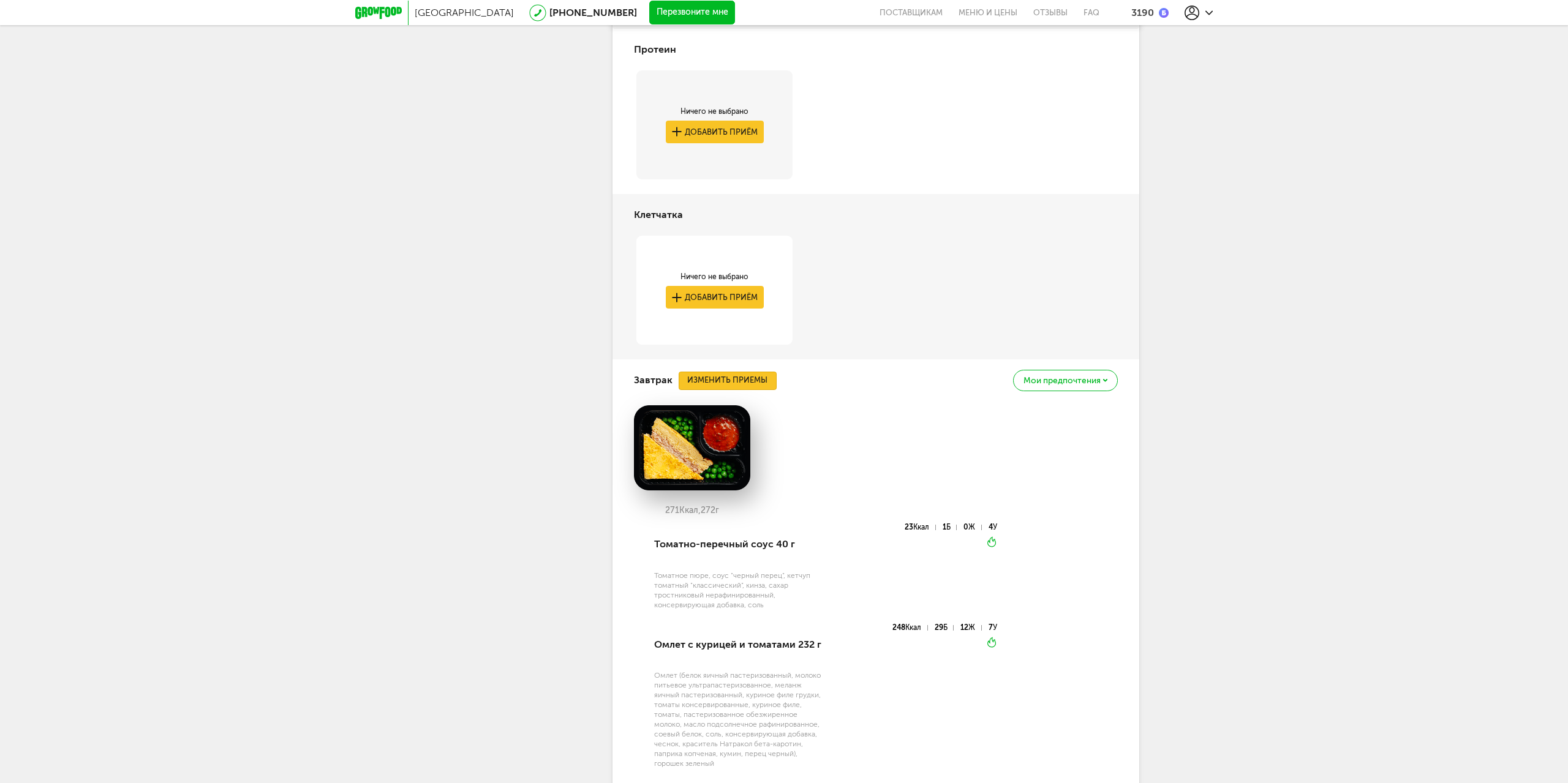
click at [719, 380] on button "Изменить приемы" at bounding box center [727, 380] width 98 height 19
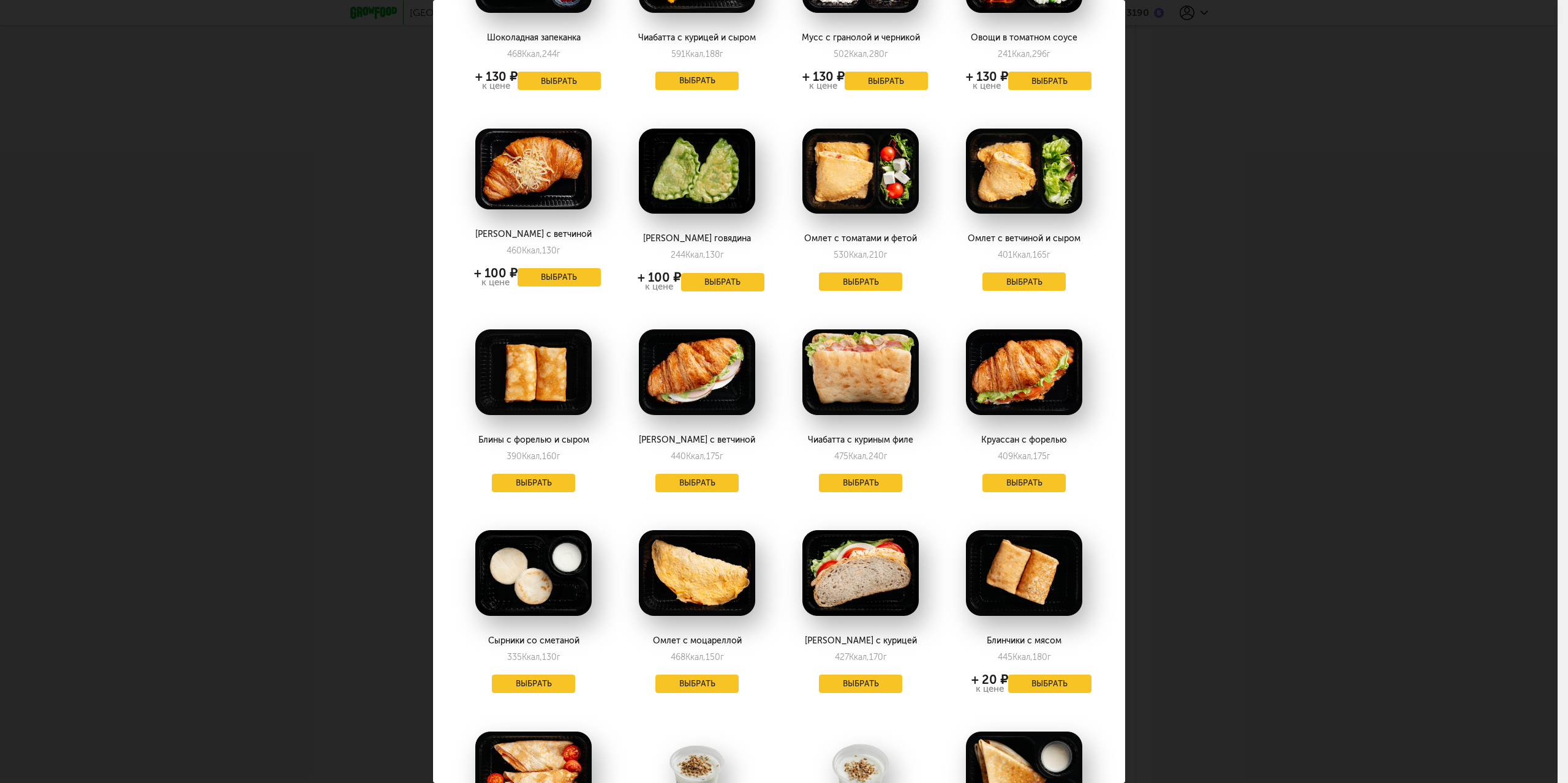
scroll to position [714, 0]
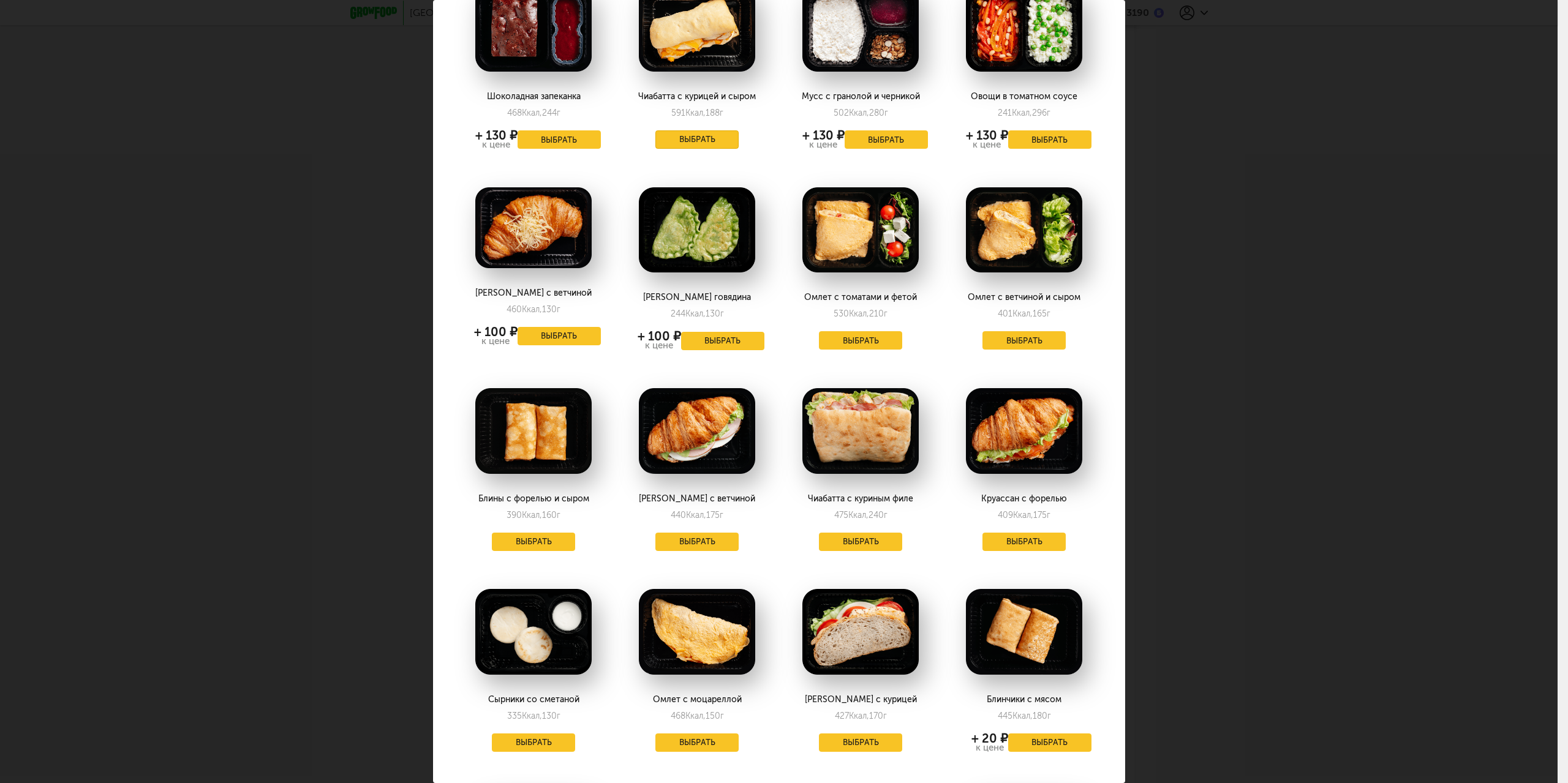
click at [701, 131] on button "Выбрать" at bounding box center [697, 140] width 83 height 19
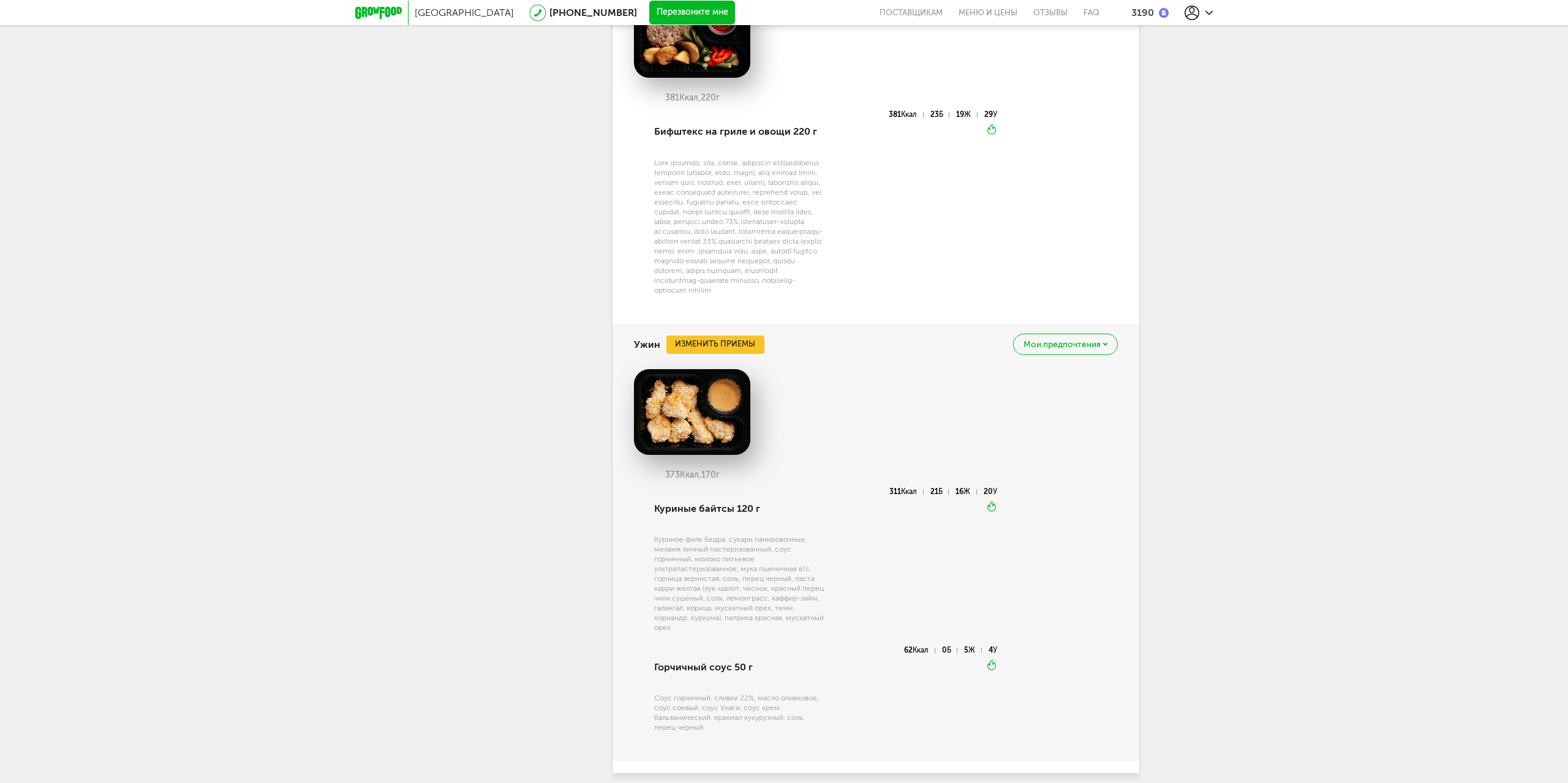
scroll to position [1829, 0]
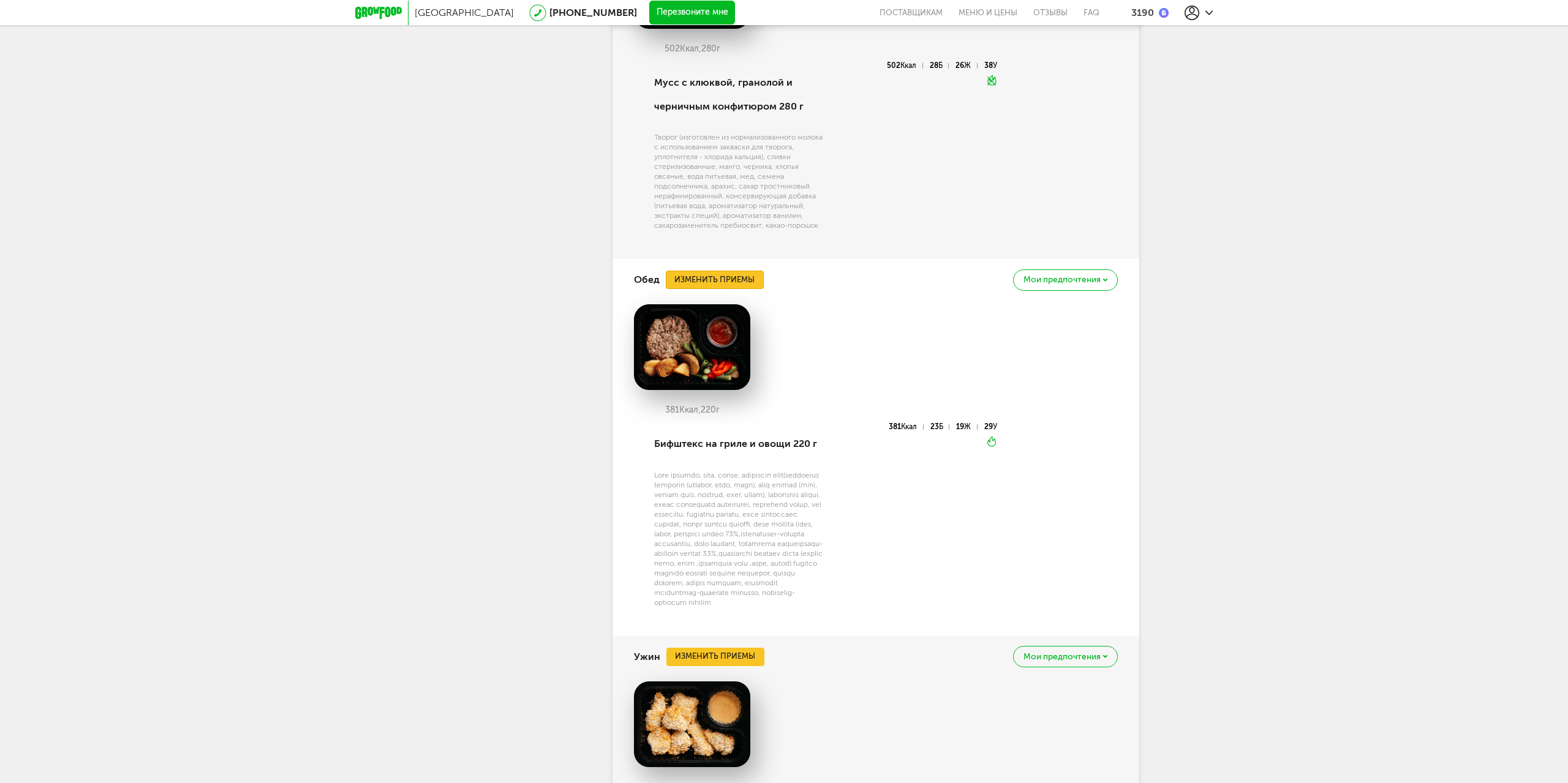
click at [685, 289] on button "Изменить приемы" at bounding box center [714, 279] width 98 height 19
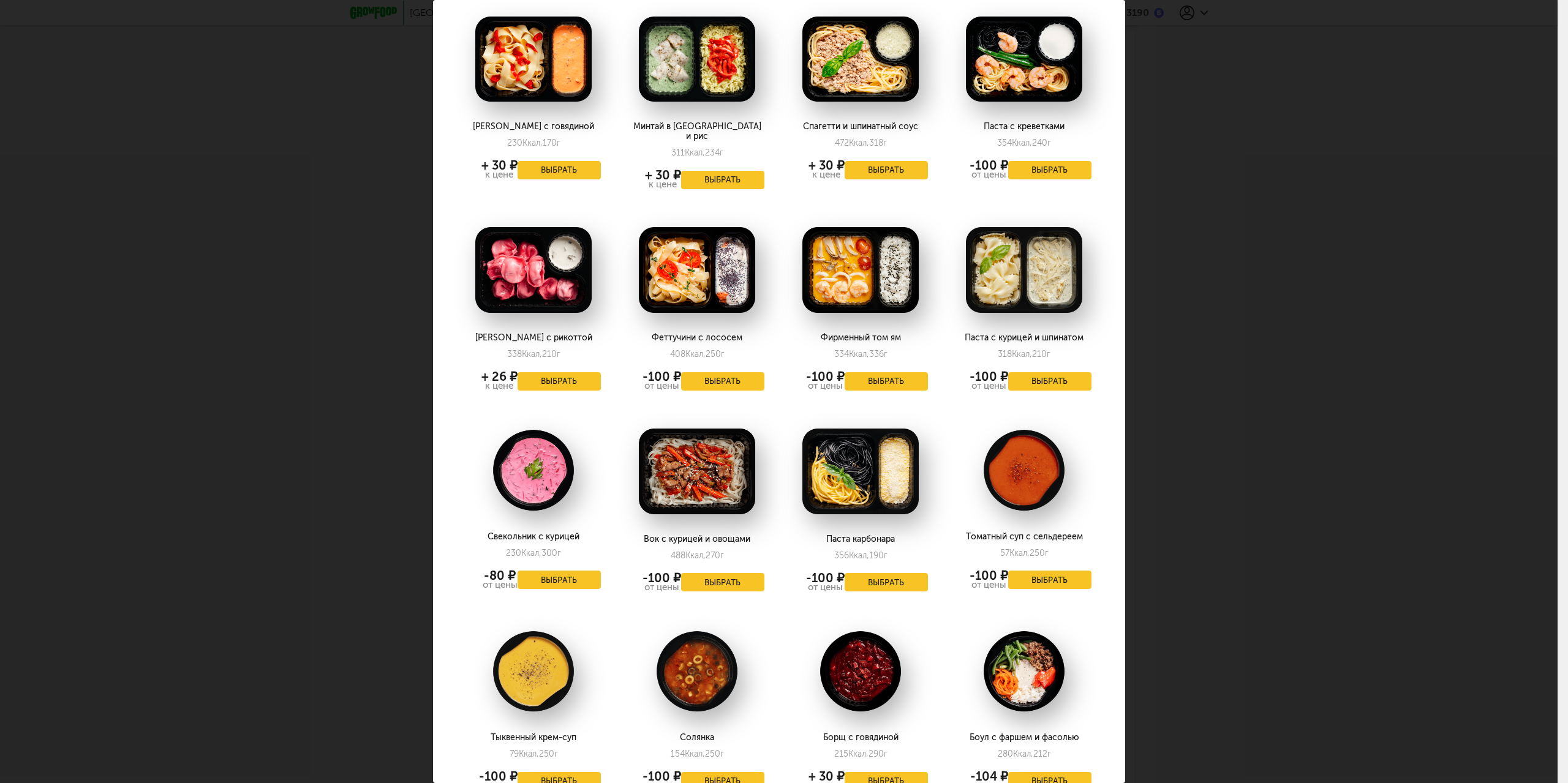
scroll to position [0, 0]
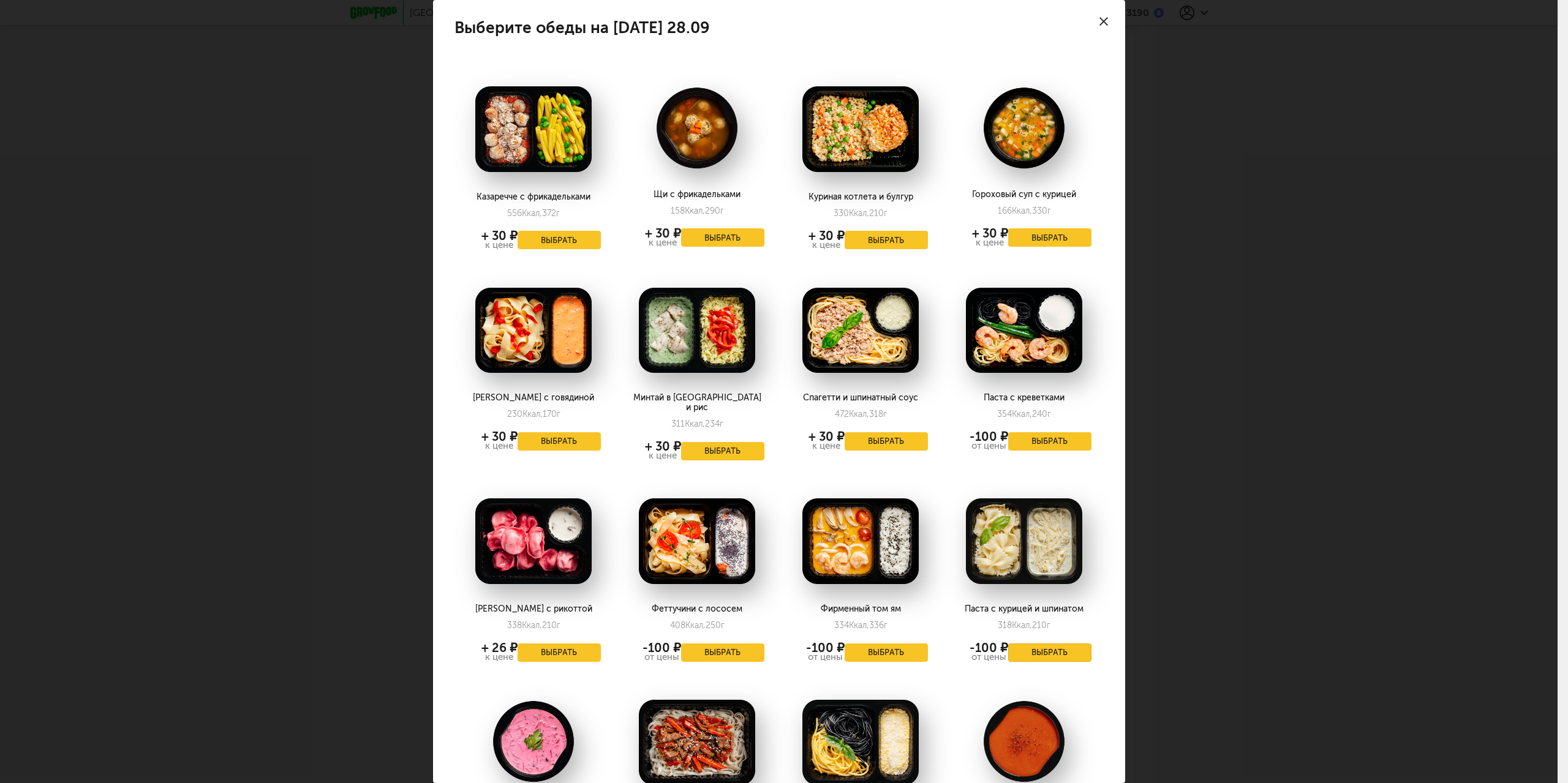
click at [1041, 646] on button "Выбрать" at bounding box center [1049, 652] width 83 height 19
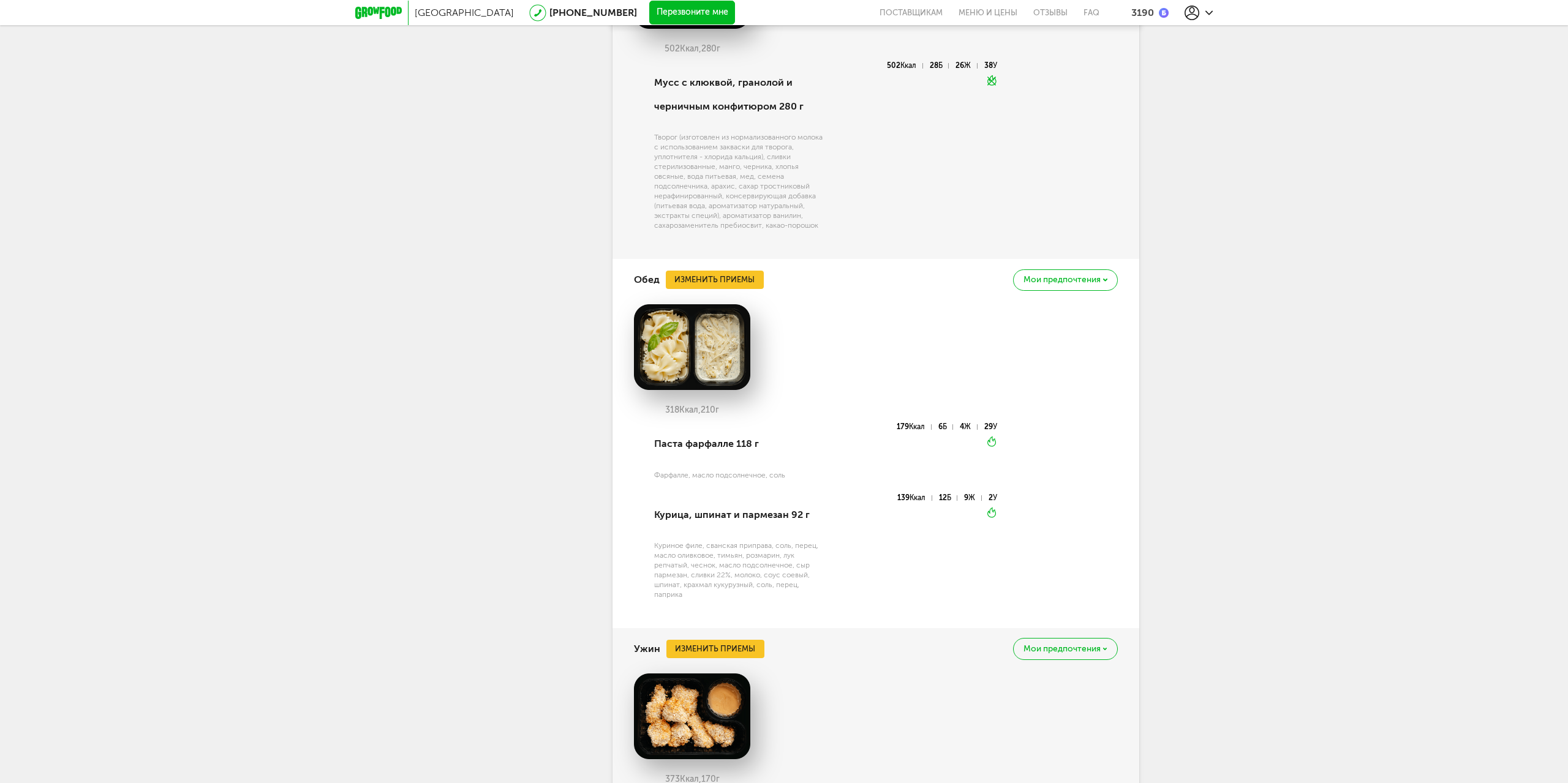
scroll to position [2141, 0]
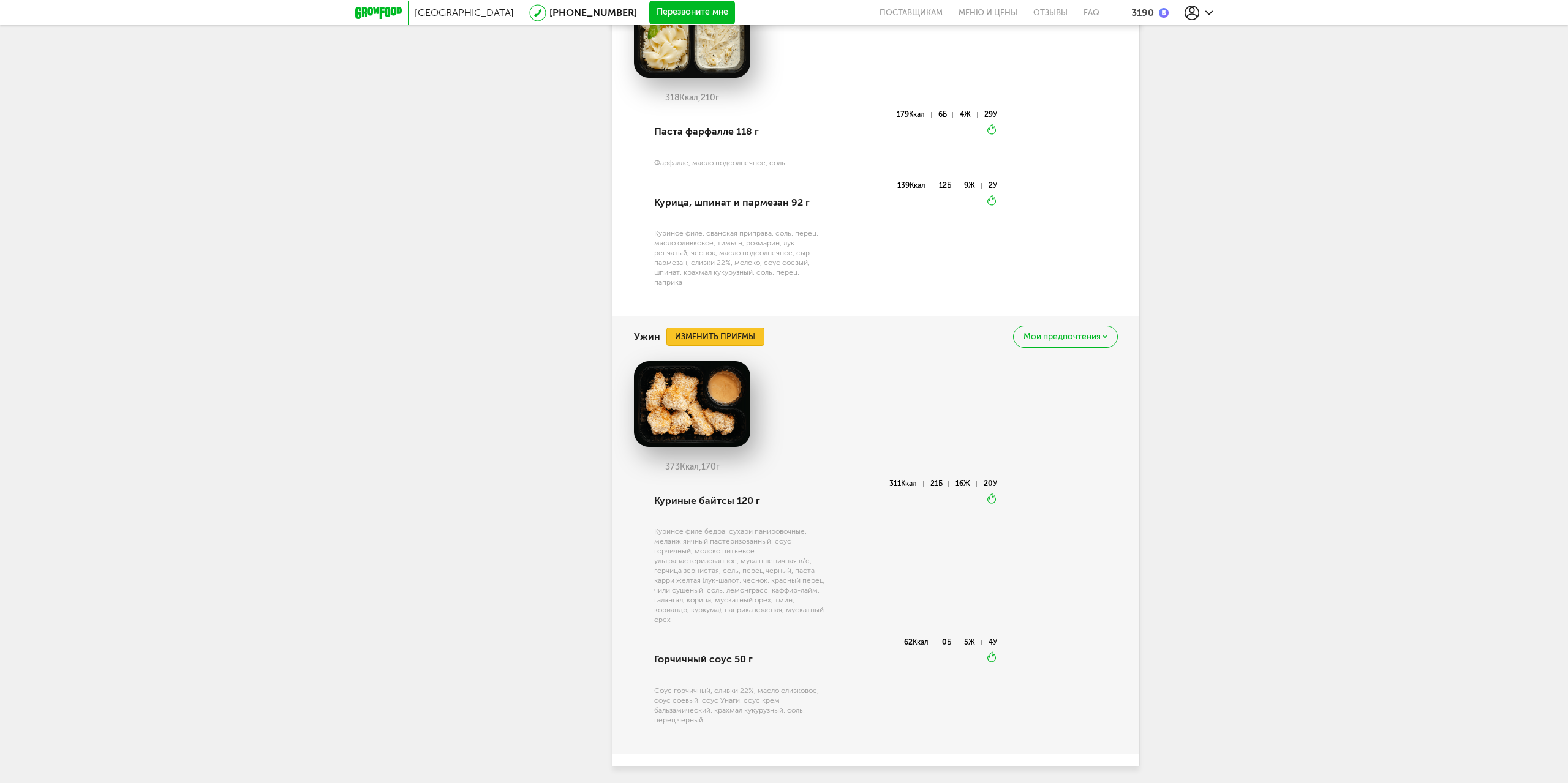
click at [699, 345] on button "Изменить приемы" at bounding box center [715, 337] width 98 height 19
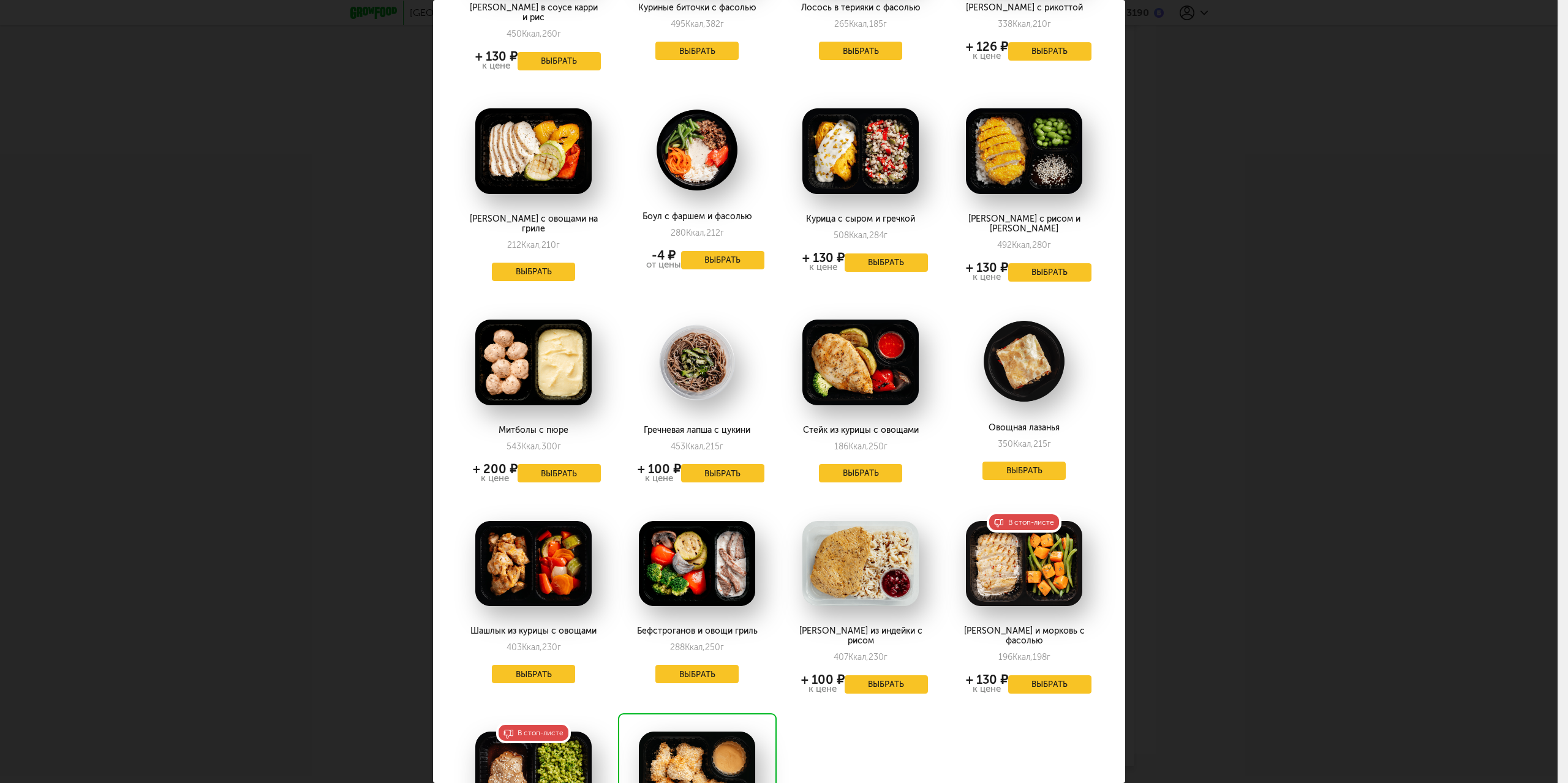
scroll to position [440, 0]
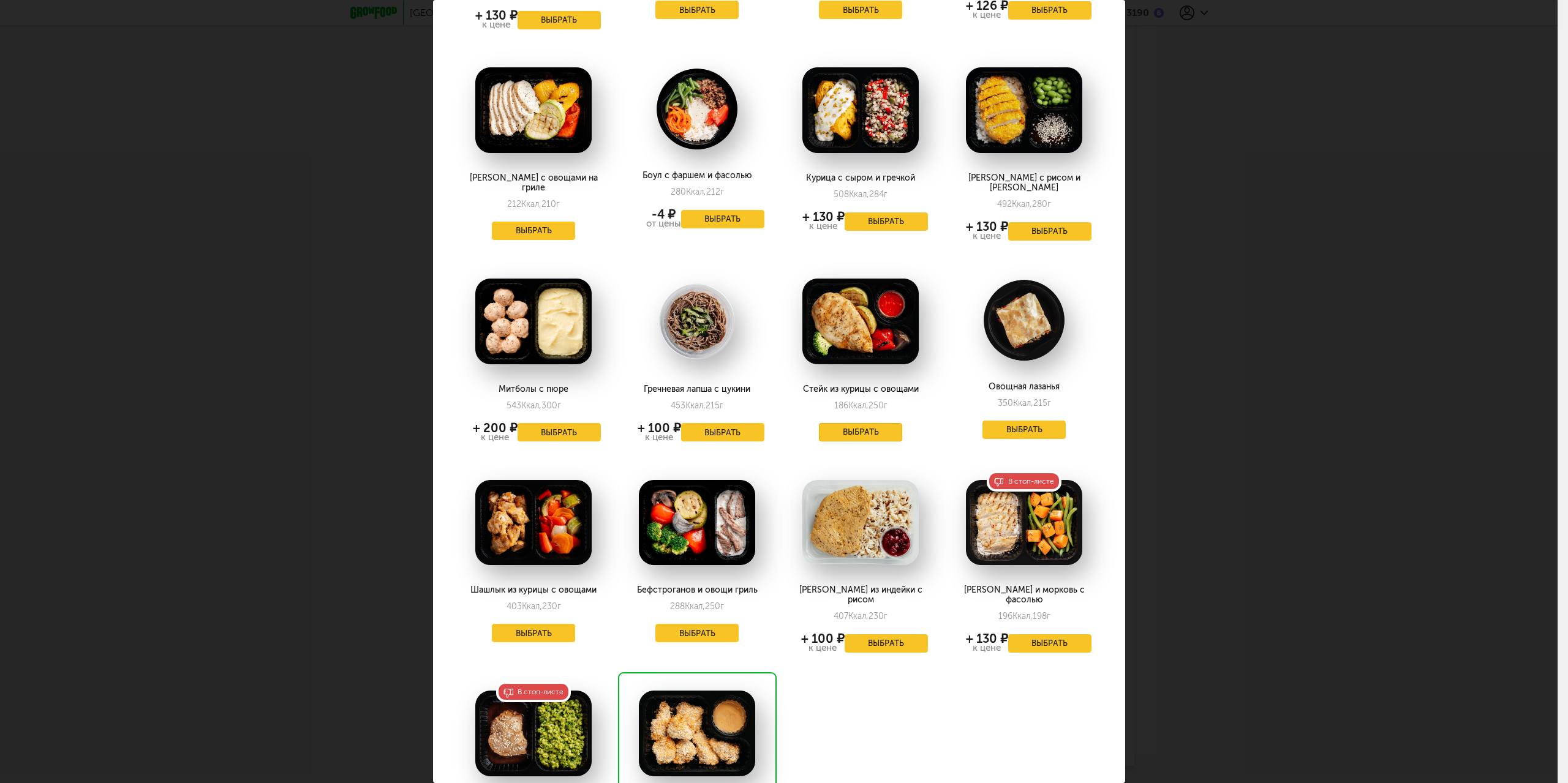
click at [854, 423] on button "Выбрать" at bounding box center [860, 432] width 83 height 19
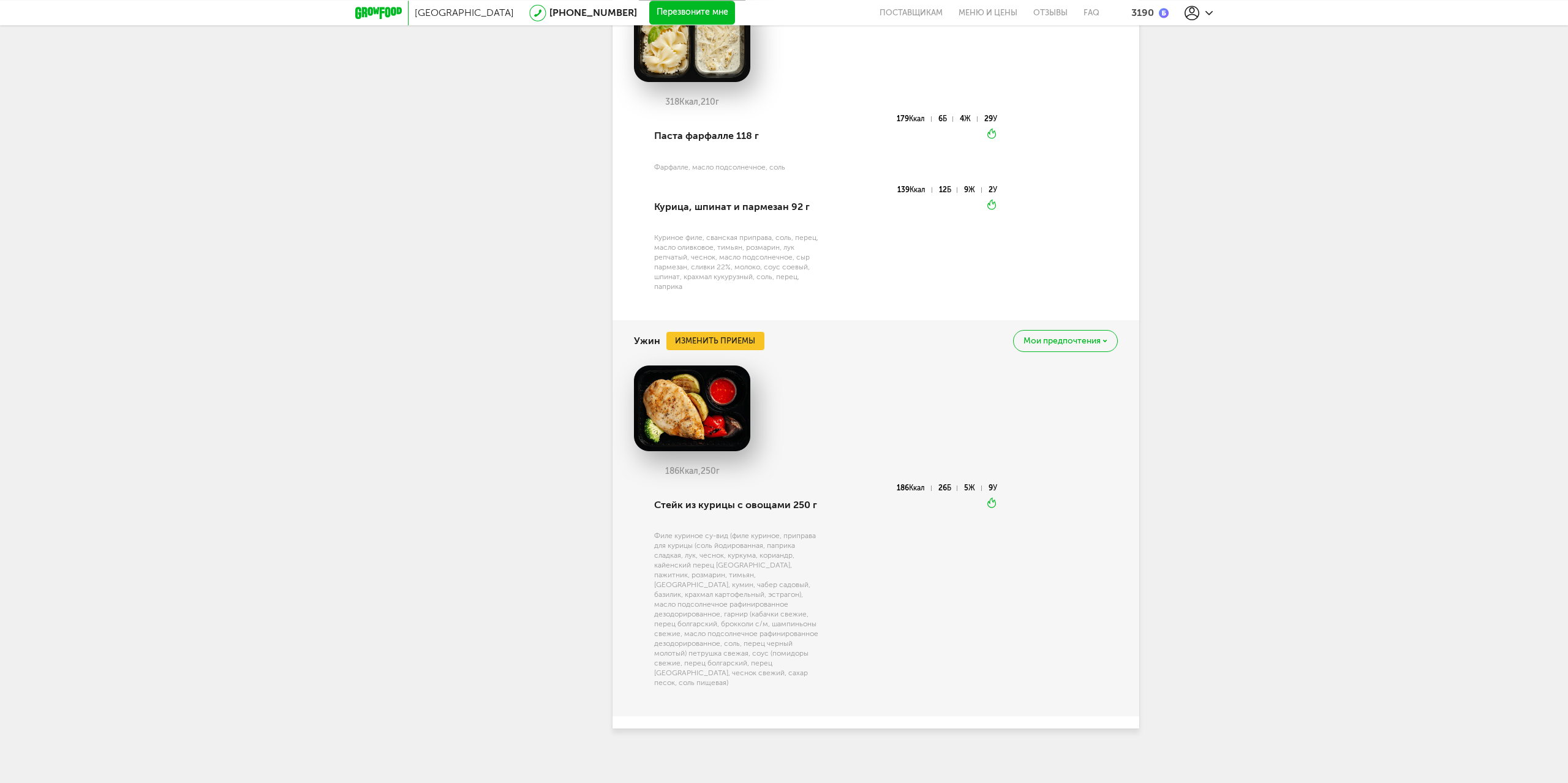
scroll to position [2155, 0]
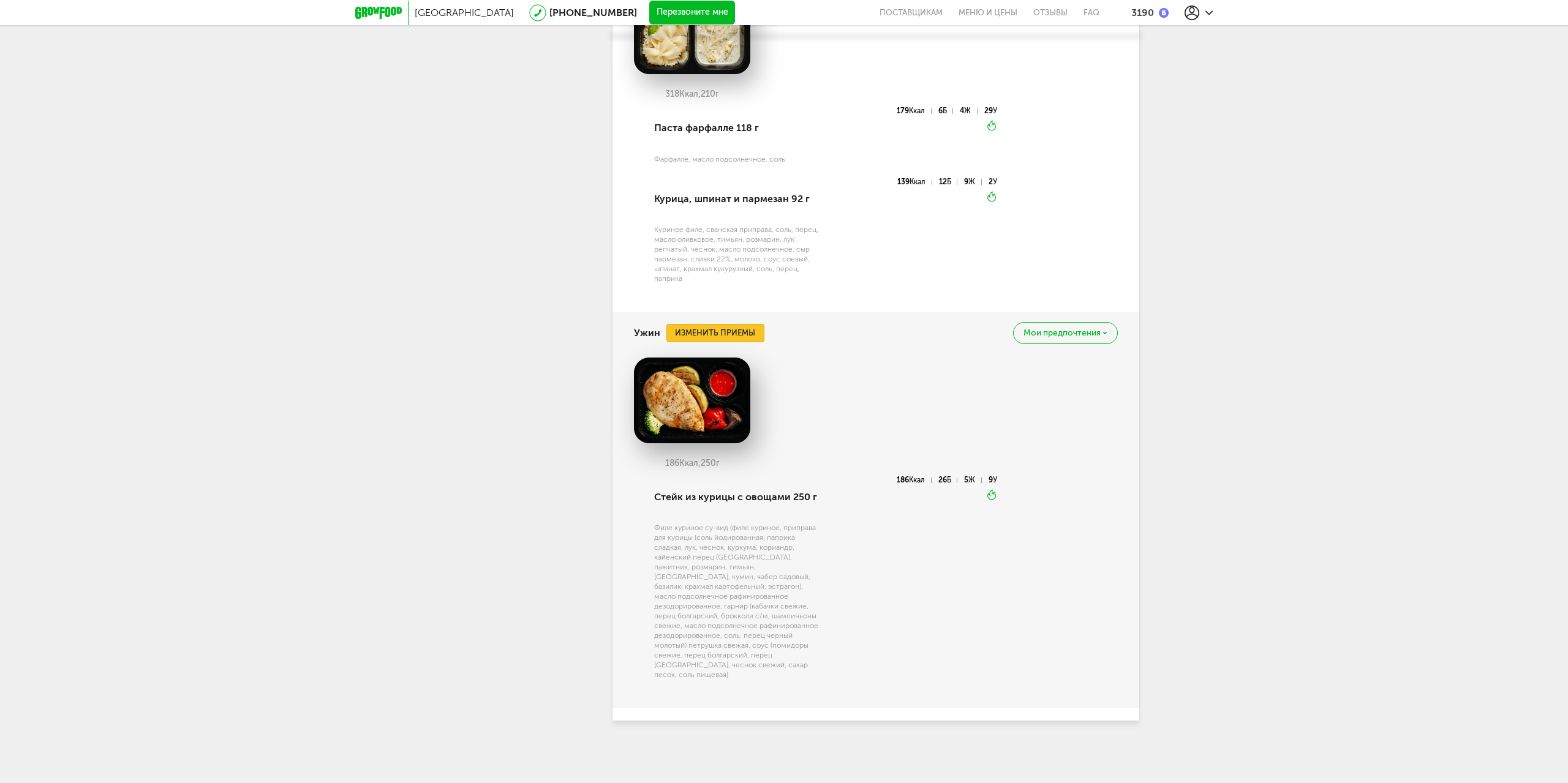
click at [706, 343] on button "Изменить приемы" at bounding box center [715, 333] width 98 height 19
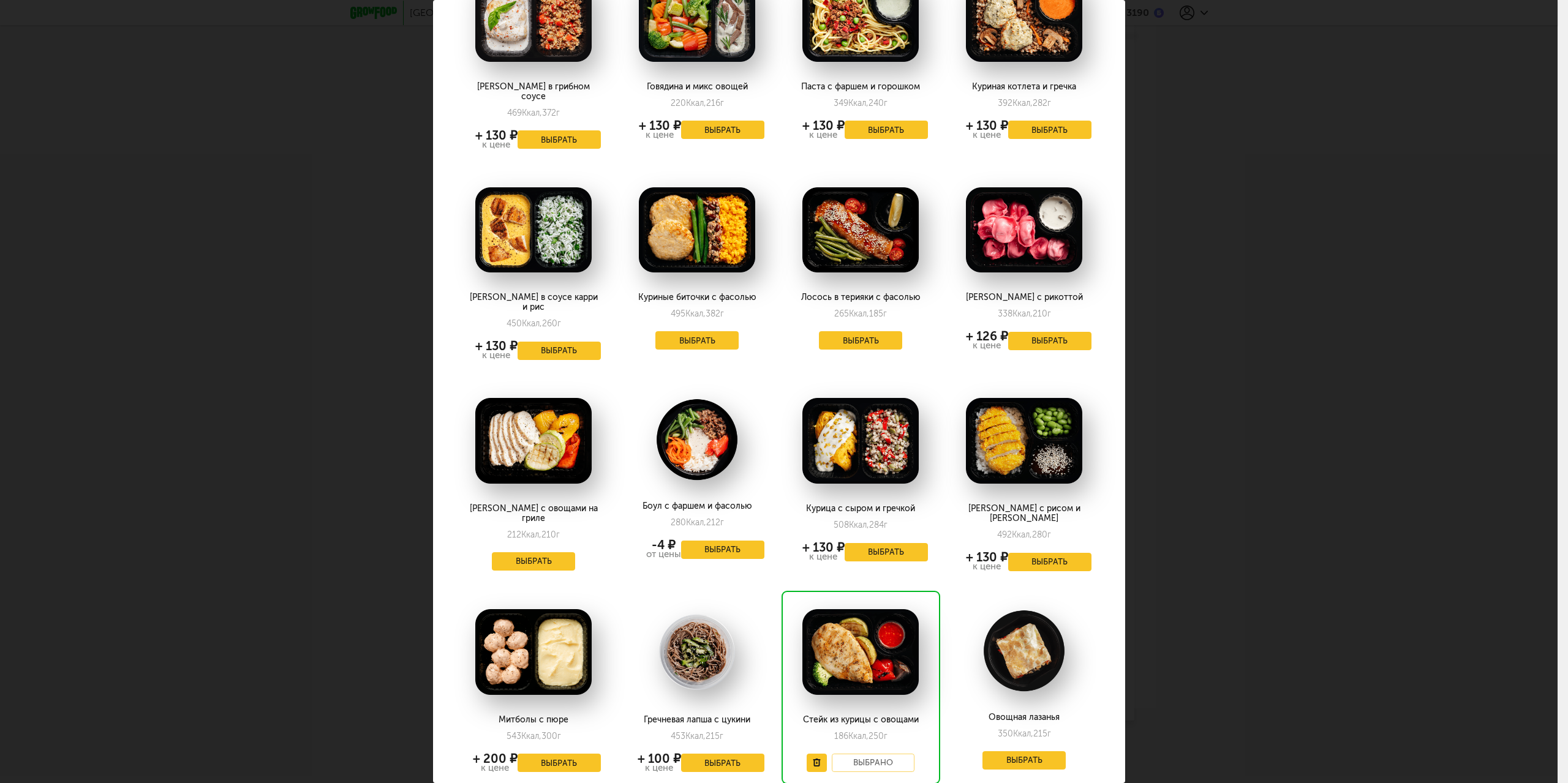
scroll to position [0, 0]
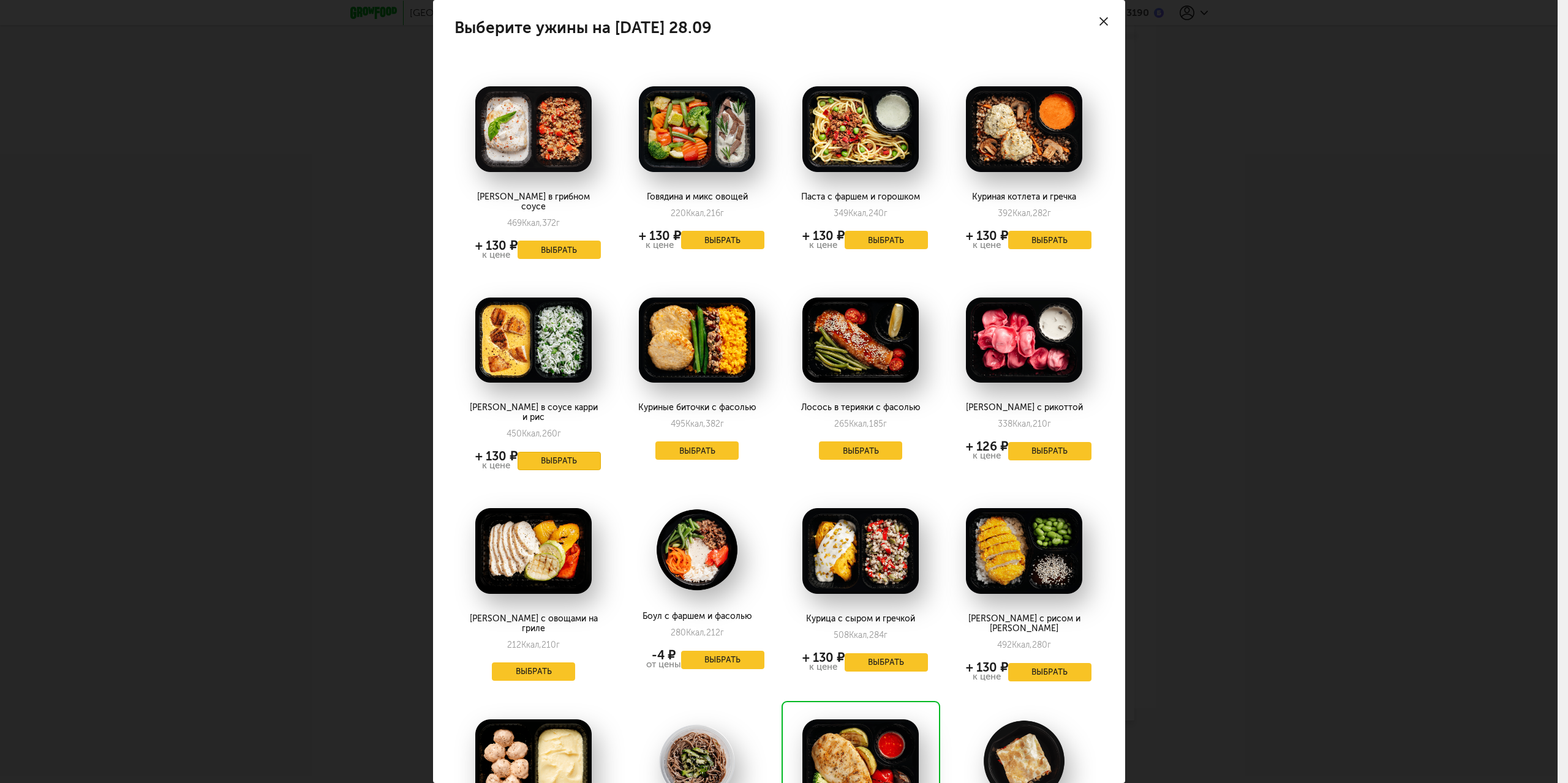
click at [584, 451] on button "Выбрать" at bounding box center [559, 460] width 83 height 19
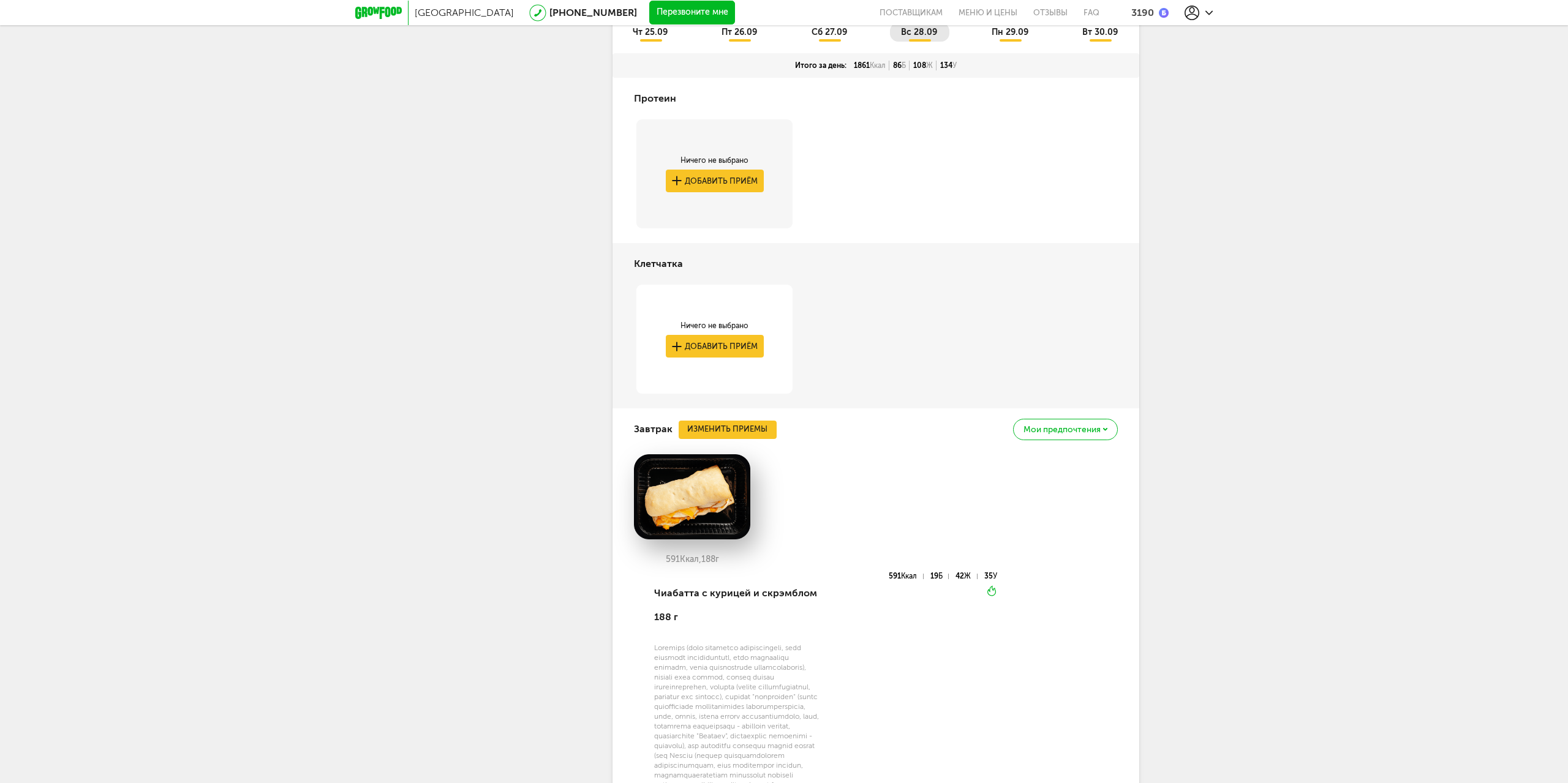
scroll to position [343, 0]
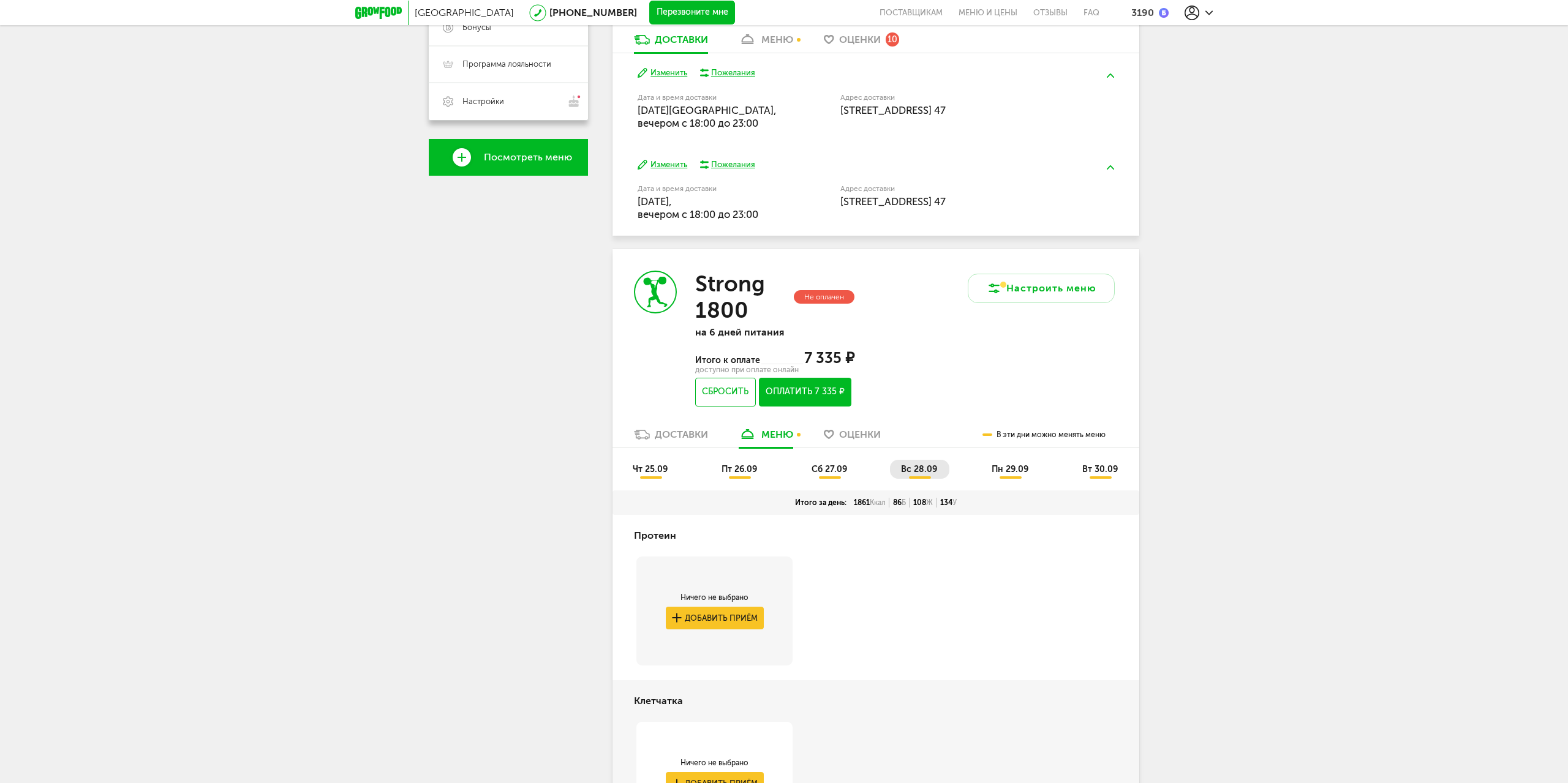
click at [1017, 468] on span "пн 29.09" at bounding box center [1009, 469] width 37 height 11
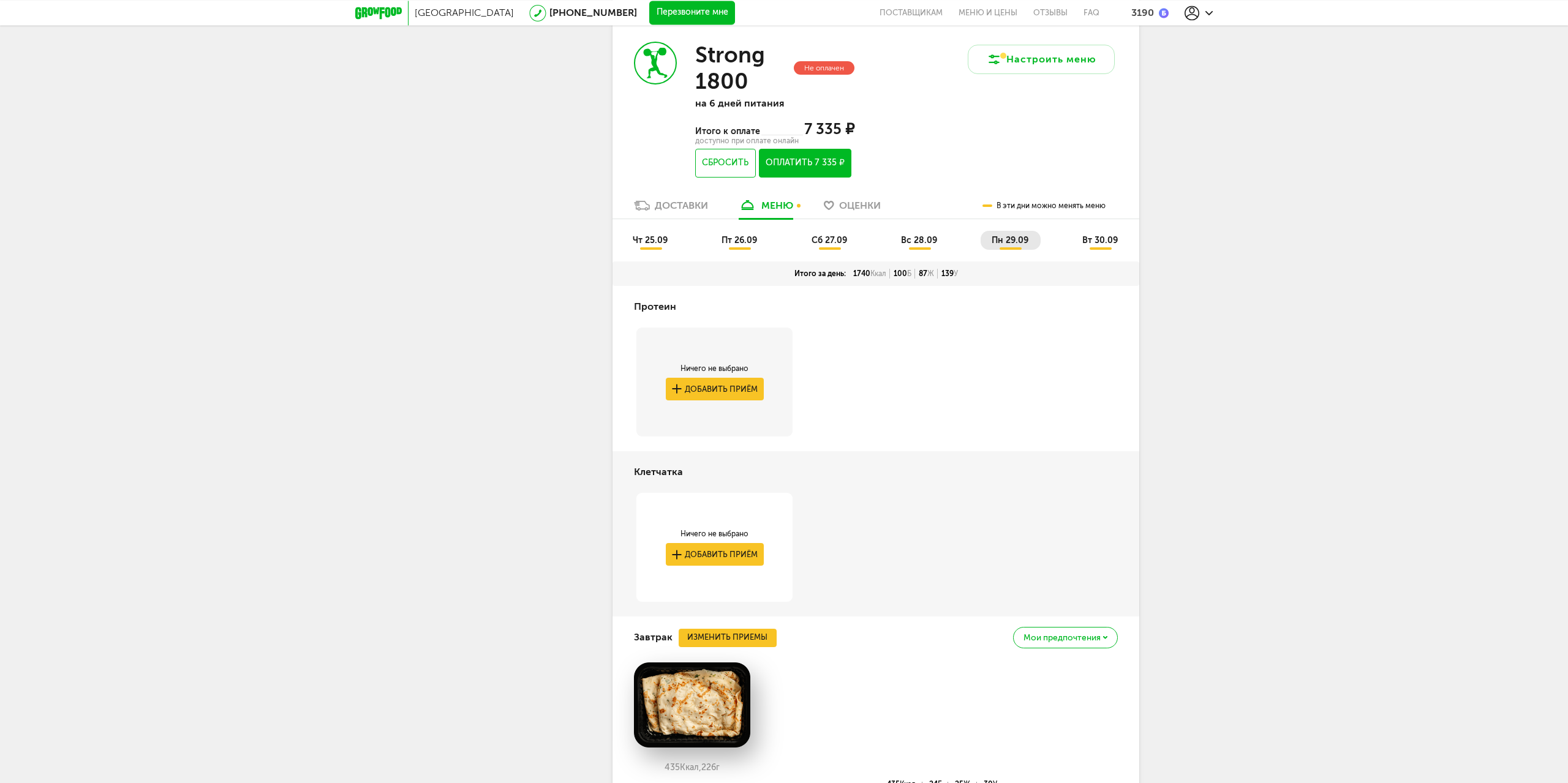
scroll to position [572, 0]
click at [1102, 246] on li "вт 30.09" at bounding box center [1100, 241] width 58 height 19
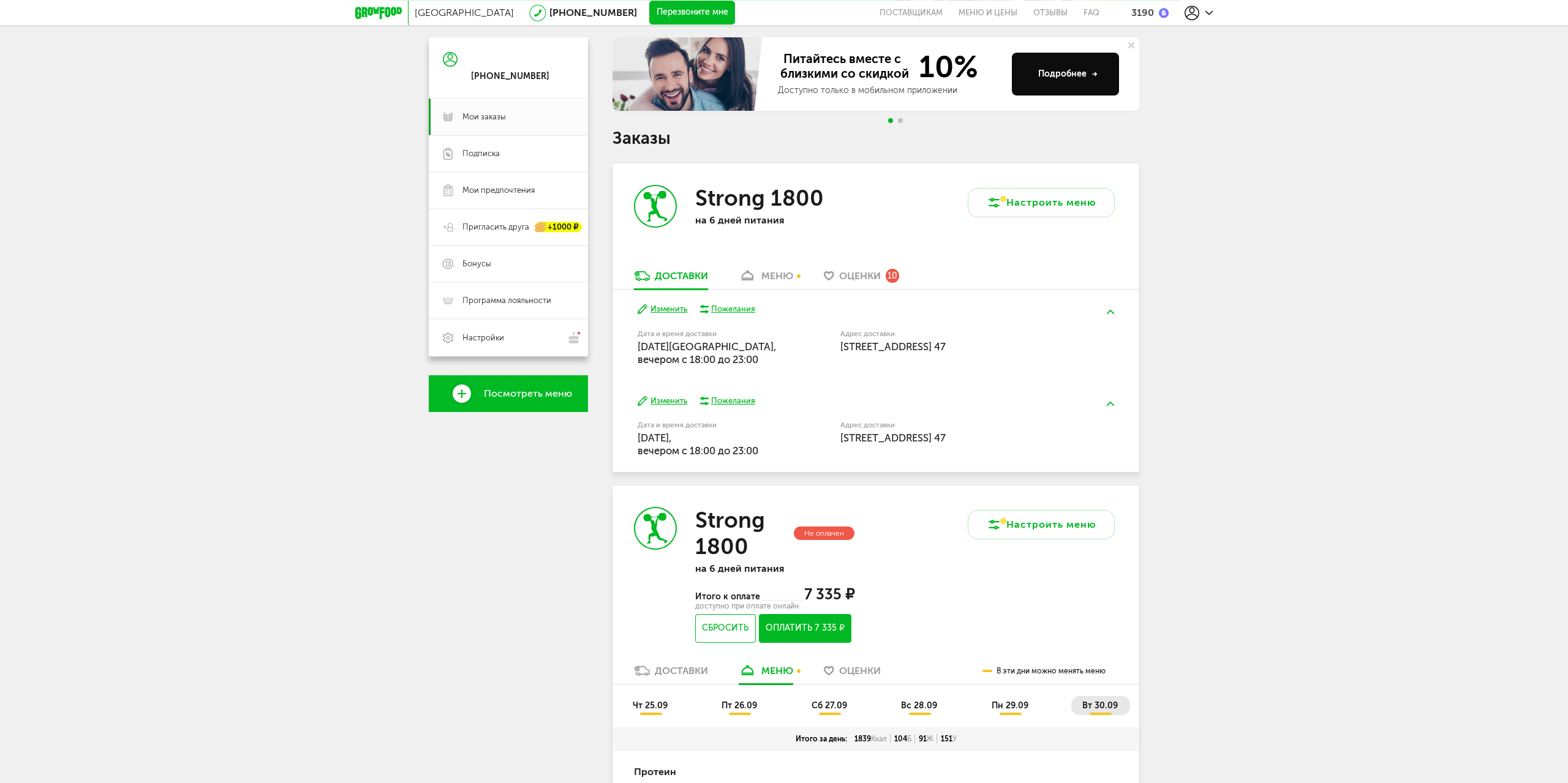
scroll to position [125, 0]
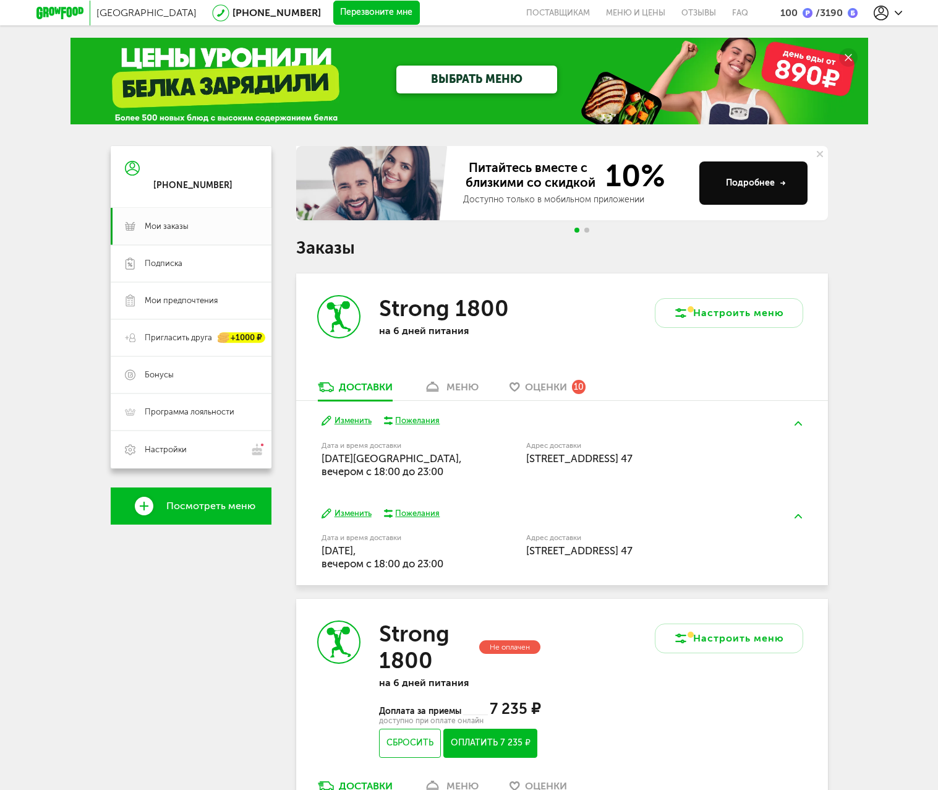
click at [348, 418] on button "Изменить" at bounding box center [347, 421] width 50 height 12
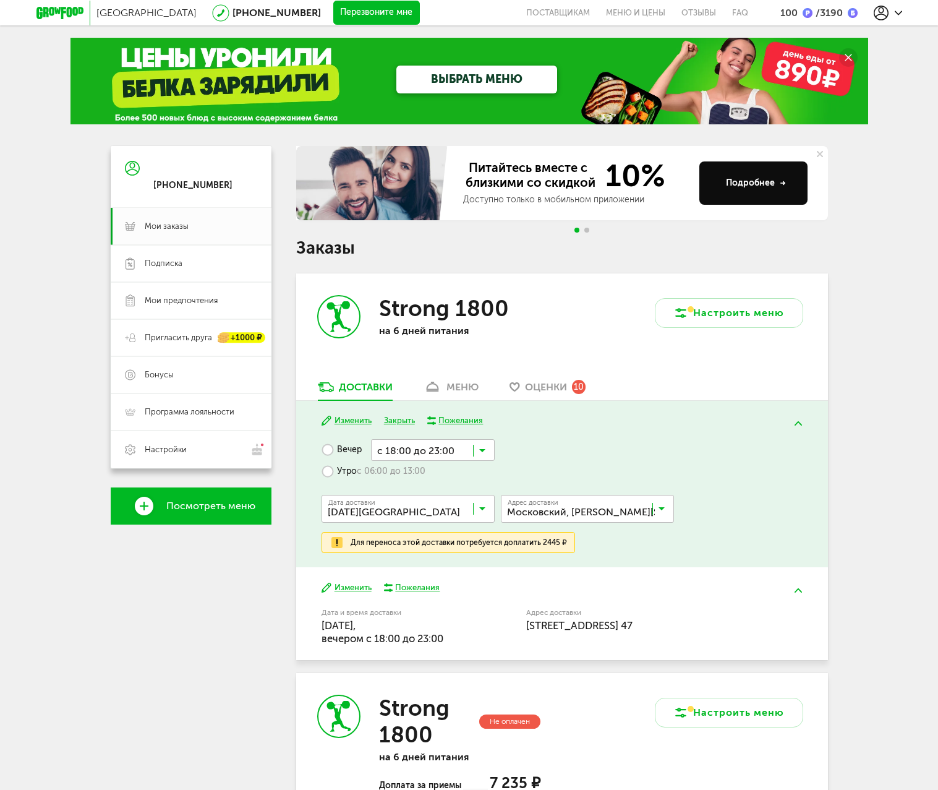
scroll to position [63, 0]
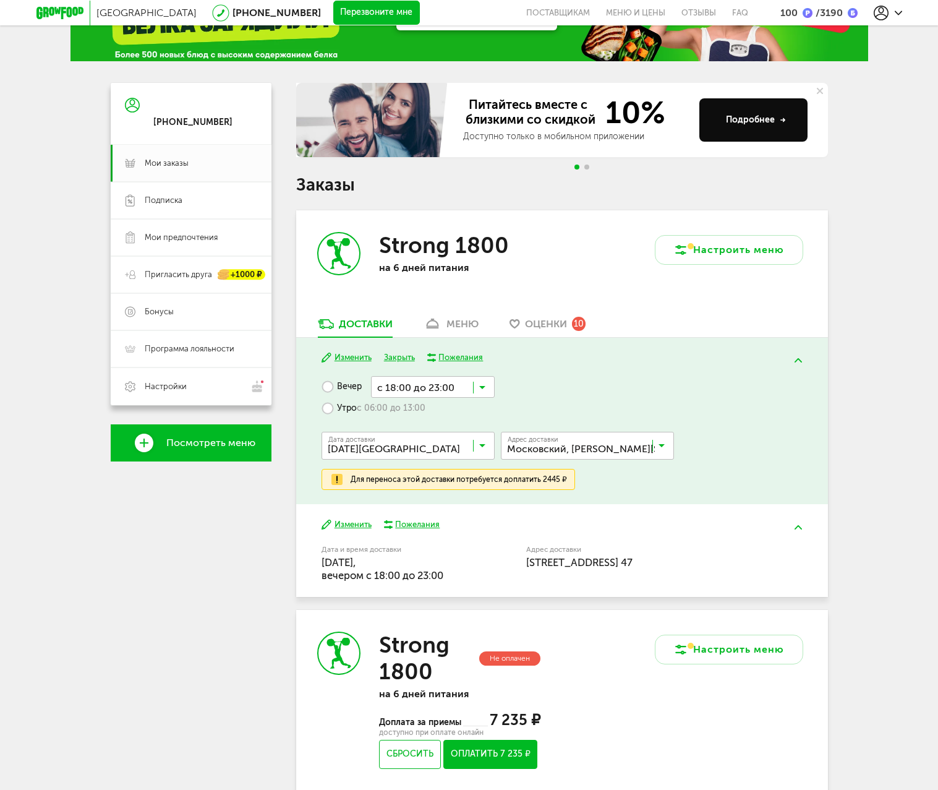
click at [484, 386] on icon at bounding box center [482, 390] width 6 height 12
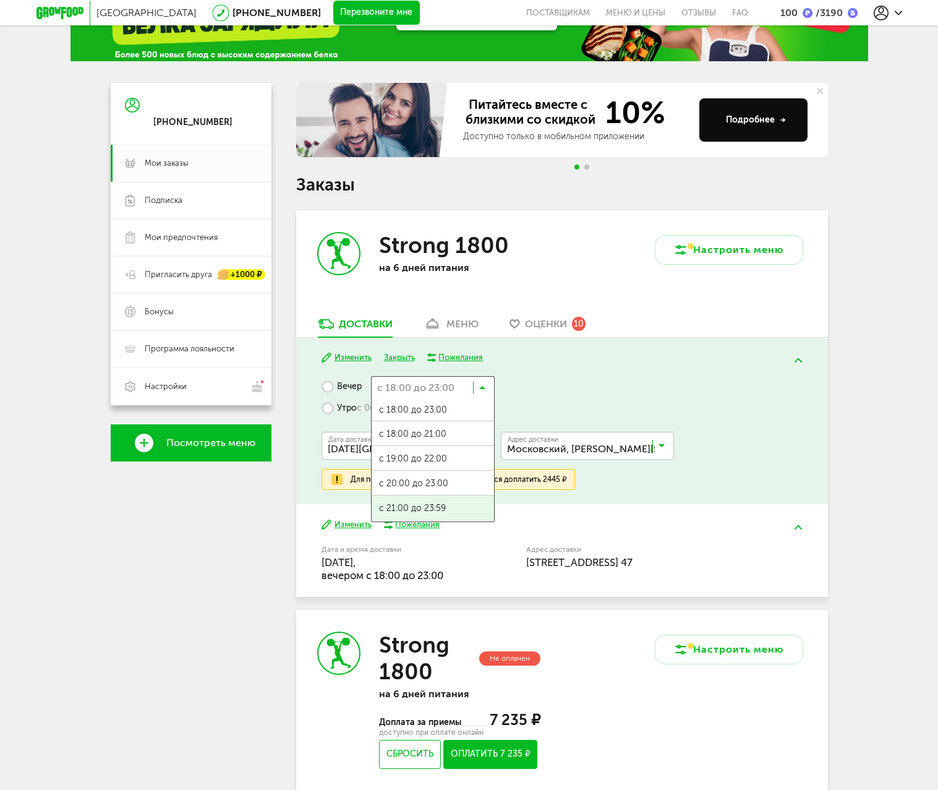
scroll to position [0, 0]
click at [458, 505] on span "с 21:00 до 23:59" at bounding box center [433, 510] width 122 height 26
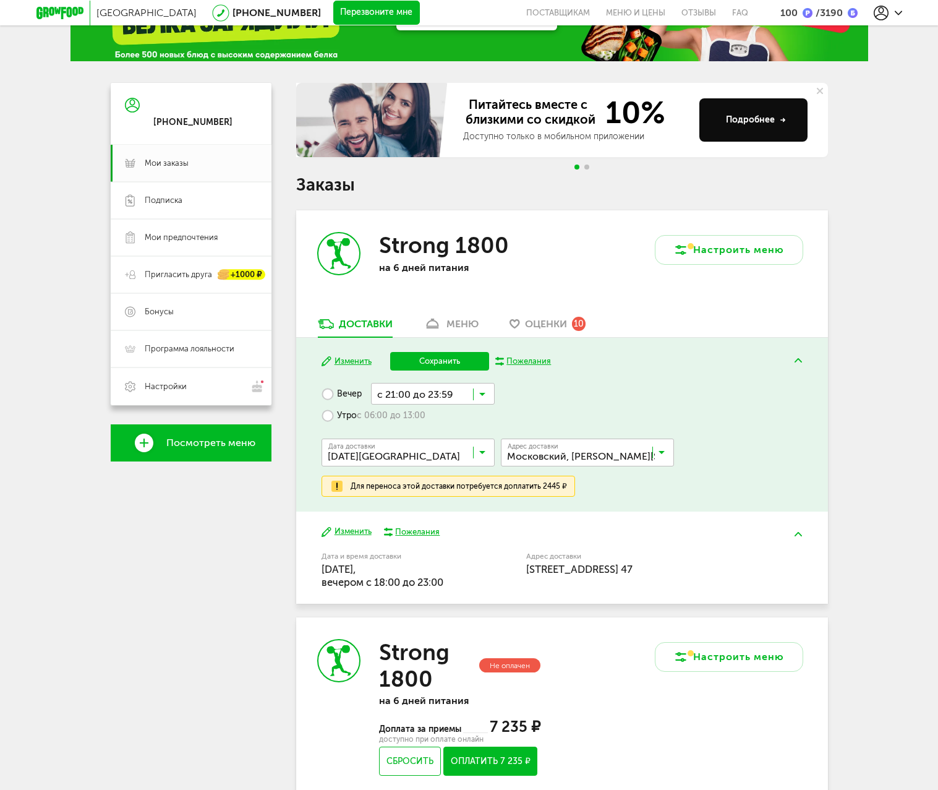
click at [427, 360] on button "Сохранить" at bounding box center [439, 361] width 99 height 19
